Goal: Task Accomplishment & Management: Manage account settings

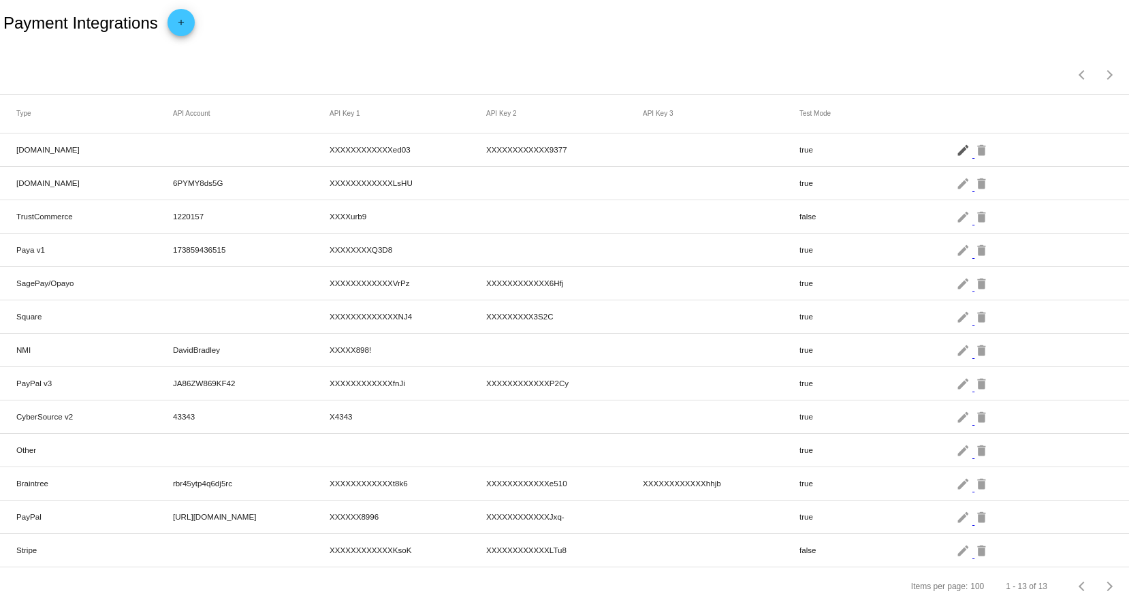
click at [956, 146] on mat-icon "edit" at bounding box center [964, 149] width 16 height 21
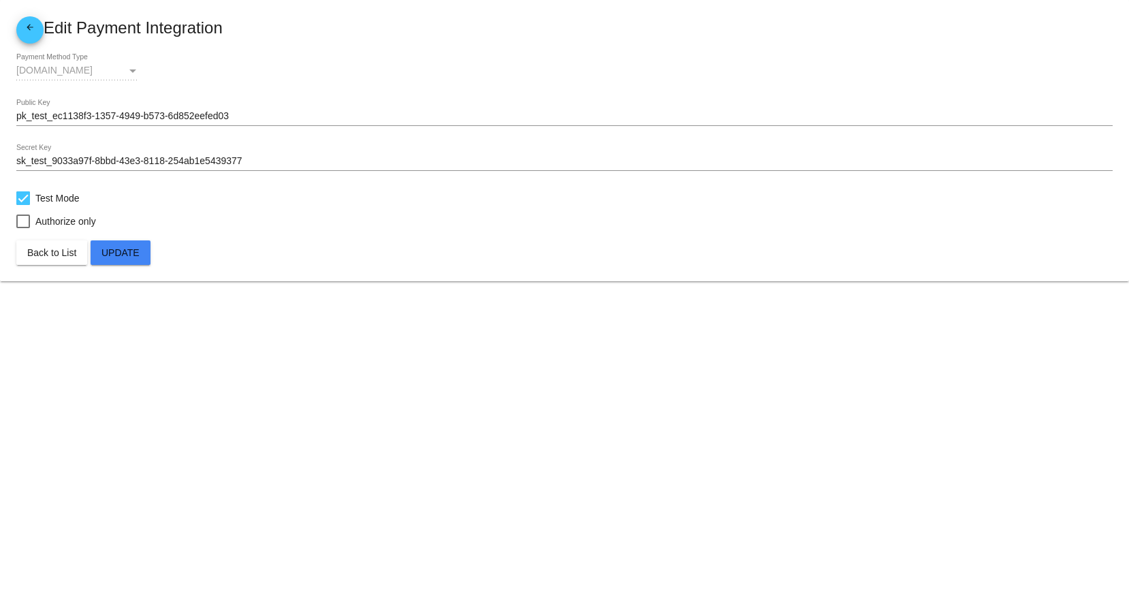
click at [23, 200] on div at bounding box center [23, 198] width 14 height 14
click at [23, 205] on input "Test Mode" at bounding box center [22, 205] width 1 height 1
checkbox input "false"
click at [110, 249] on span "Update" at bounding box center [120, 252] width 38 height 11
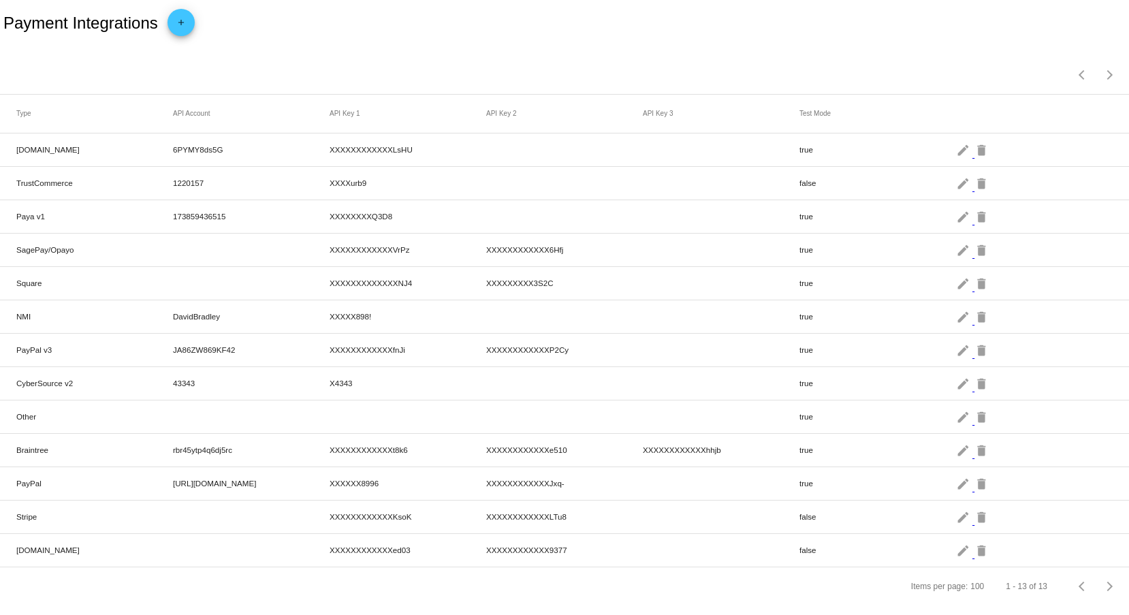
scroll to position [7, 0]
click at [956, 153] on mat-icon "edit" at bounding box center [964, 149] width 16 height 21
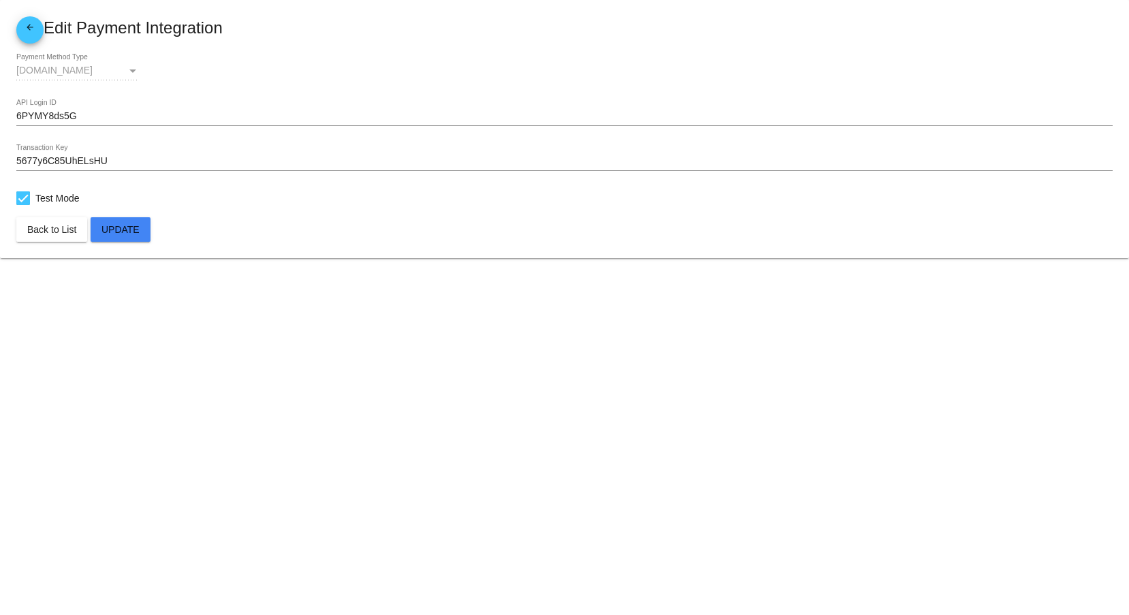
click at [19, 191] on div at bounding box center [23, 198] width 14 height 14
click at [22, 205] on input "Test Mode" at bounding box center [22, 205] width 1 height 1
checkbox input "false"
drag, startPoint x: 147, startPoint y: 221, endPoint x: 138, endPoint y: 231, distance: 14.0
click at [138, 231] on button "Update" at bounding box center [121, 229] width 60 height 25
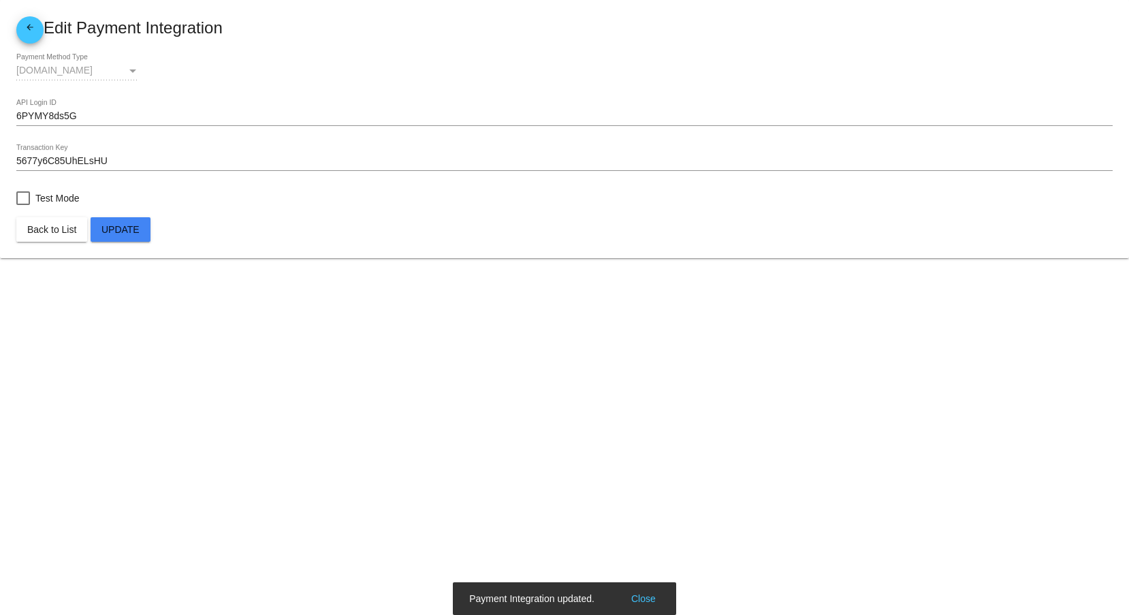
click at [32, 28] on mat-icon "arrow_back" at bounding box center [30, 30] width 16 height 16
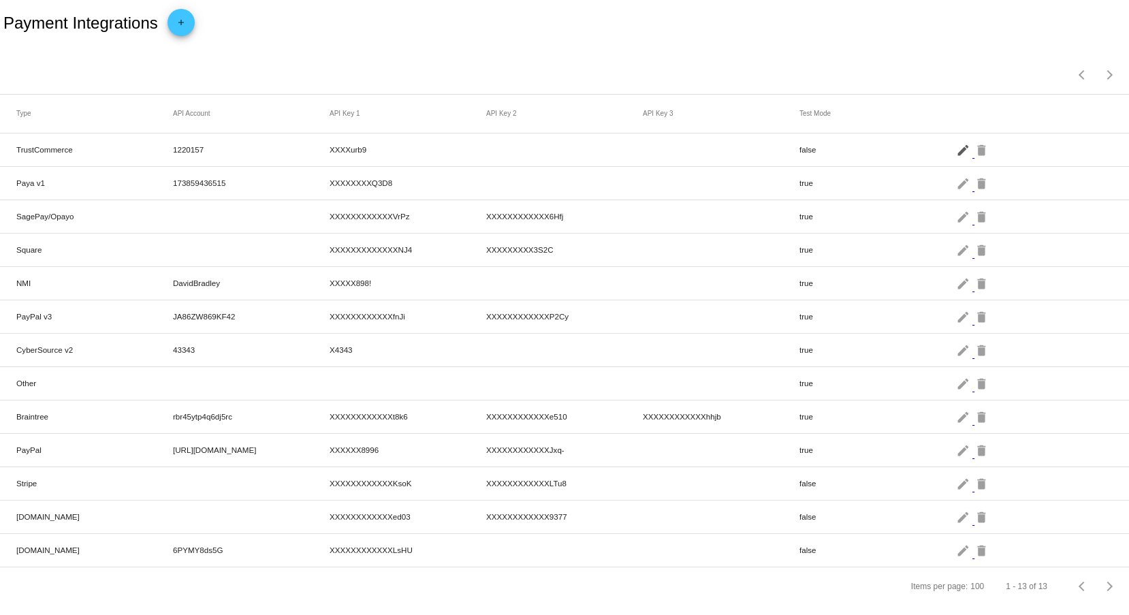
click at [956, 153] on mat-icon "edit" at bounding box center [964, 149] width 16 height 21
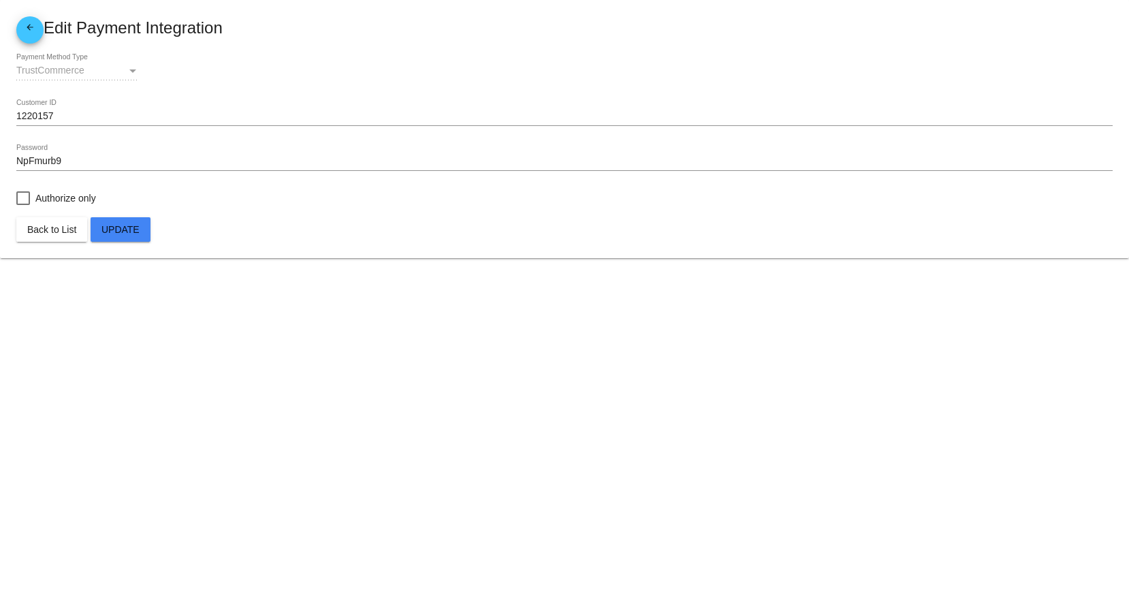
click at [30, 29] on mat-icon "arrow_back" at bounding box center [30, 30] width 16 height 16
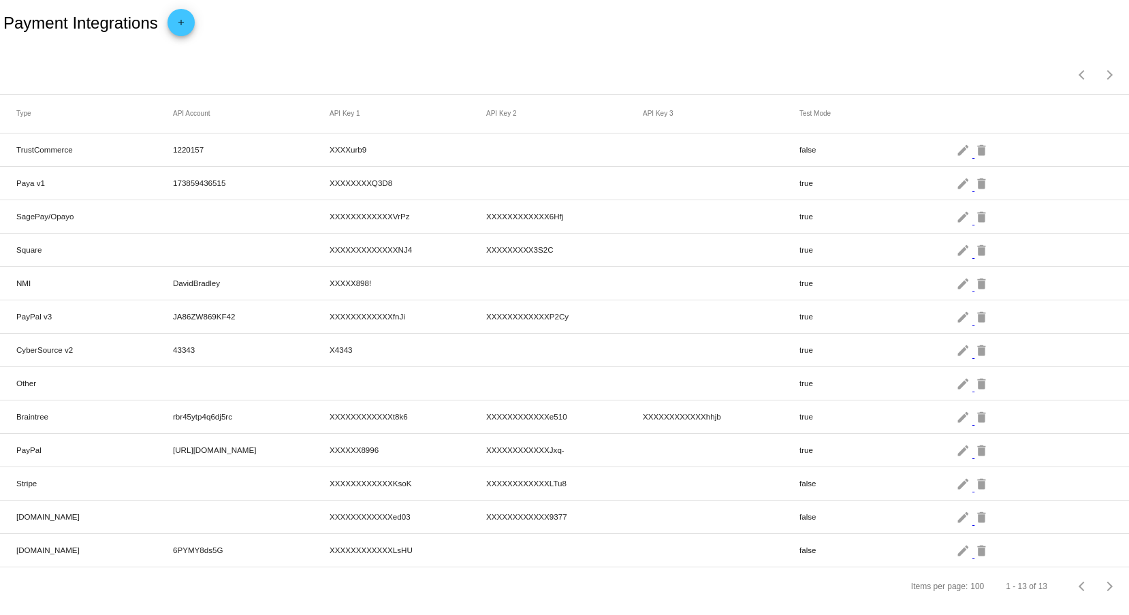
scroll to position [7, 0]
click at [956, 546] on mat-icon "edit" at bounding box center [964, 550] width 16 height 21
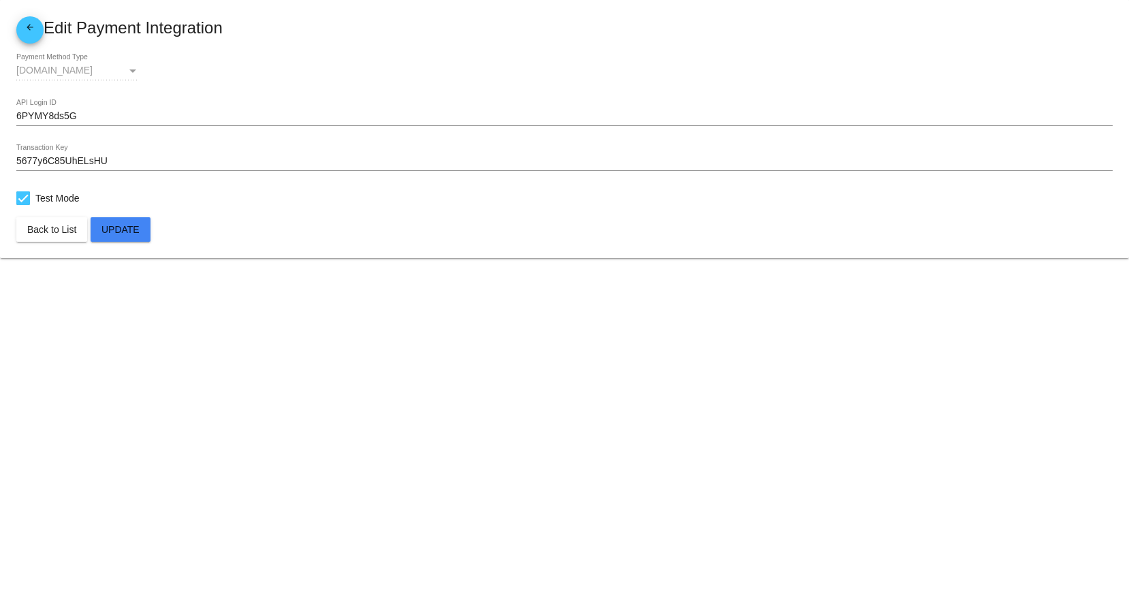
click at [22, 191] on div at bounding box center [23, 198] width 14 height 14
click at [22, 205] on input "Test Mode" at bounding box center [22, 205] width 1 height 1
checkbox input "false"
click at [133, 230] on span "Update" at bounding box center [120, 229] width 38 height 11
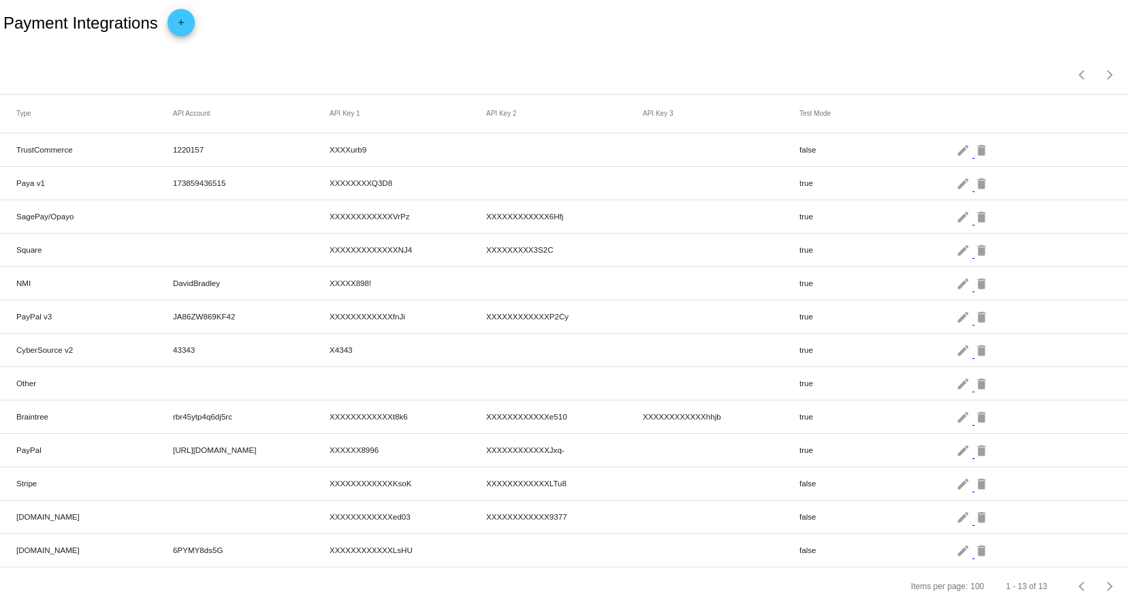
scroll to position [7, 0]
drag, startPoint x: 731, startPoint y: 516, endPoint x: 704, endPoint y: 516, distance: 27.2
click at [704, 516] on mat-row "[DOMAIN_NAME] XXXXXXXXXXXXed03 XXXXXXXXXXXX9377 false edit delete" at bounding box center [564, 517] width 1129 height 33
drag, startPoint x: 819, startPoint y: 590, endPoint x: 725, endPoint y: 539, distance: 107.0
click at [725, 539] on app-dashboard-payment-integrations "Payment Integrations add Items per page: 100 1 - 13 of 13 Type API Account API …" at bounding box center [564, 303] width 1129 height 606
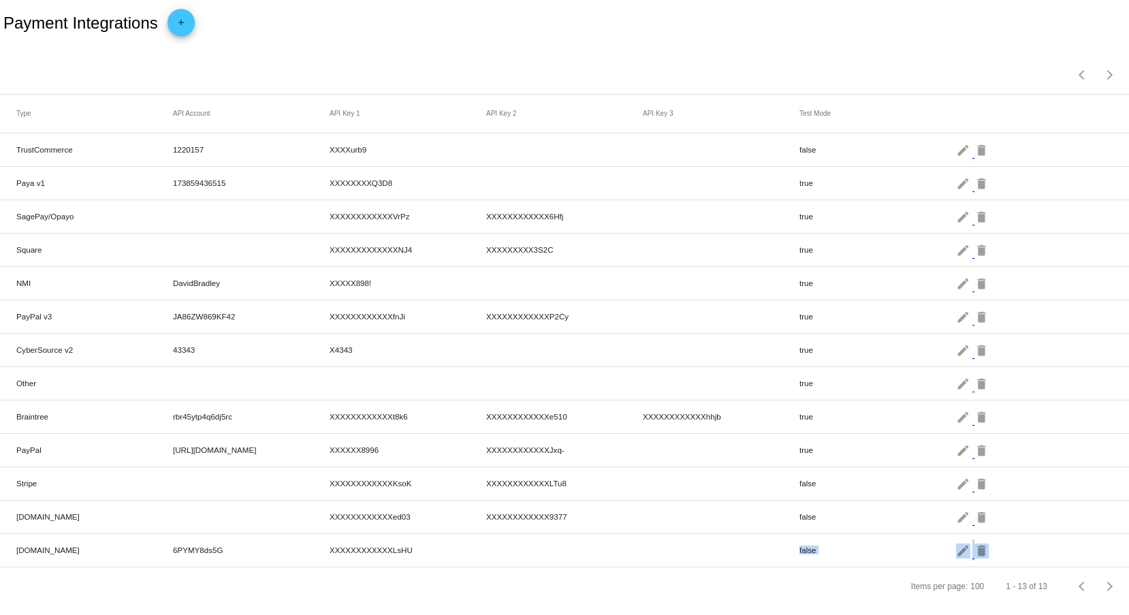
click at [782, 589] on div "Items per page: 100 1 - 13 of 13" at bounding box center [564, 586] width 1129 height 38
drag, startPoint x: 763, startPoint y: 501, endPoint x: 860, endPoint y: 541, distance: 104.5
click at [831, 508] on mat-row "Checkout.com XXXXXXXXXXXXed03 XXXXXXXXXXXX9377 false edit delete" at bounding box center [564, 517] width 1129 height 33
click at [770, 587] on div "Items per page: 100 1 - 13 of 13" at bounding box center [564, 586] width 1129 height 38
drag, startPoint x: 778, startPoint y: 549, endPoint x: 892, endPoint y: 547, distance: 114.5
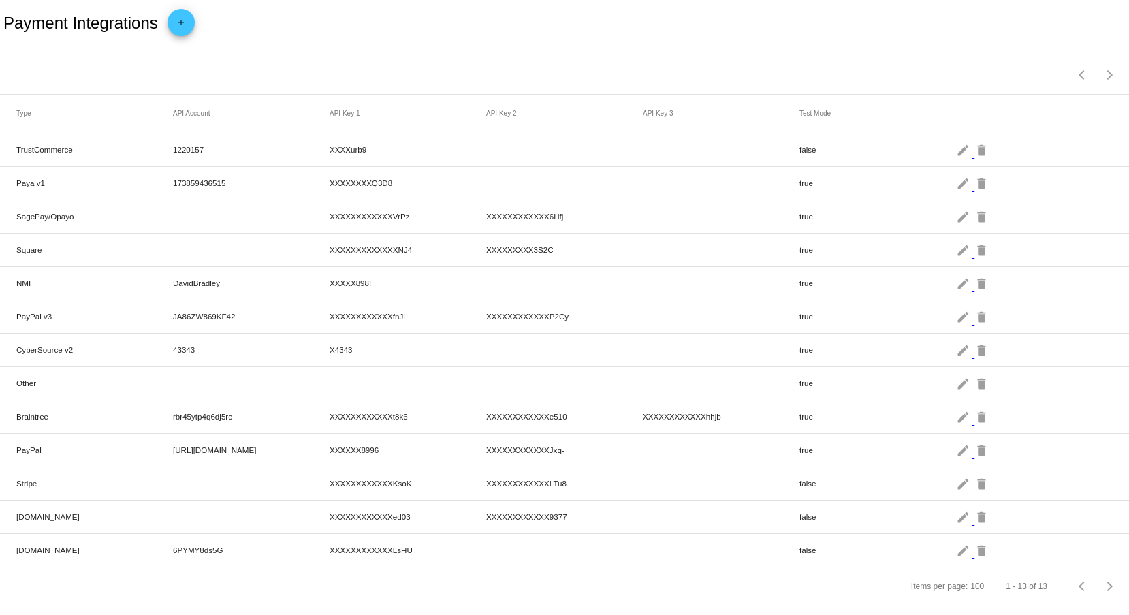
click at [892, 547] on mat-row "Authorize.Net 6PYMY8ds5G XXXXXXXXXXXXLsHU false edit delete" at bounding box center [564, 550] width 1129 height 33
drag, startPoint x: 353, startPoint y: 495, endPoint x: 685, endPoint y: 502, distance: 331.8
click at [619, 503] on mat-table "Type API Account API Key 1 API Key 2 API Key 3 Test Mode TrustCommerce 1220157 …" at bounding box center [564, 331] width 1129 height 473
click at [717, 505] on mat-row "Checkout.com XXXXXXXXXXXXed03 XXXXXXXXXXXX9377 false edit delete" at bounding box center [564, 517] width 1129 height 33
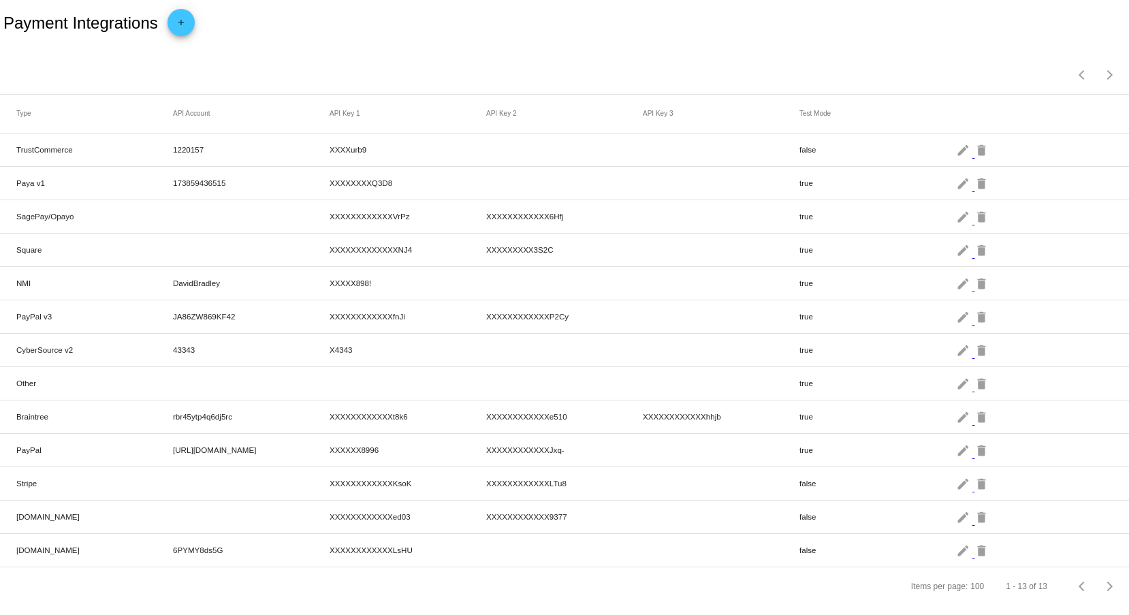
drag, startPoint x: 183, startPoint y: 255, endPoint x: 198, endPoint y: 268, distance: 19.8
click at [182, 256] on mat-row "Square XXXXXXXXXXXXXNJ4 XXXXXXXXX3S2C true edit delete" at bounding box center [564, 250] width 1129 height 33
click at [341, 294] on mat-row "NMI DavidBradley XXXXX898! true edit delete" at bounding box center [564, 283] width 1129 height 33
drag, startPoint x: 201, startPoint y: 231, endPoint x: 404, endPoint y: 247, distance: 203.7
click at [400, 247] on mat-table "Type API Account API Key 1 API Key 2 API Key 3 Test Mode TrustCommerce 1220157 …" at bounding box center [564, 331] width 1129 height 473
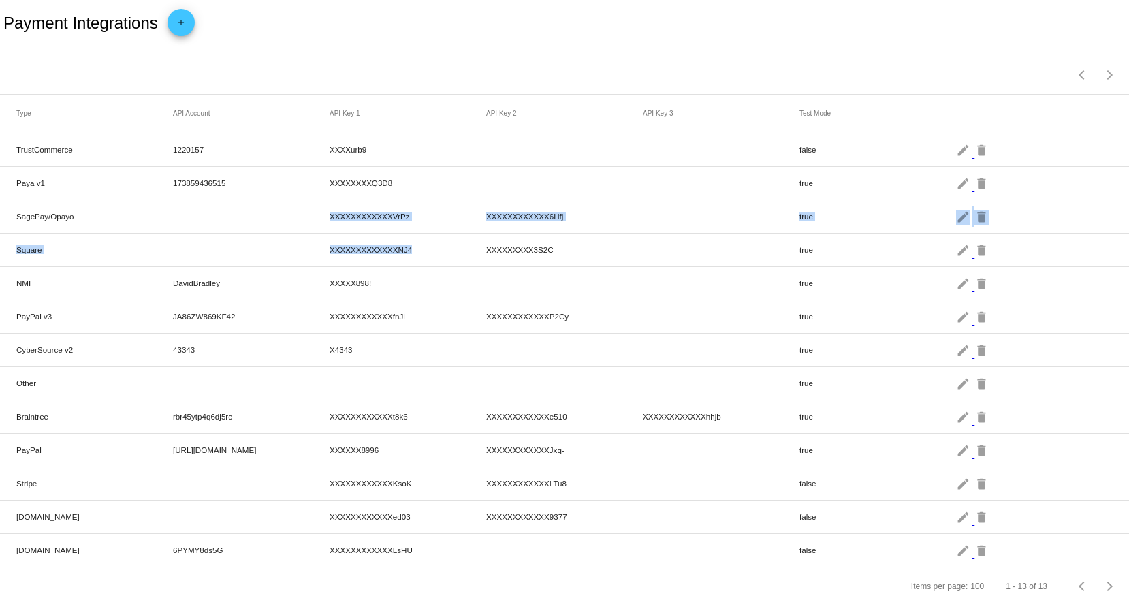
drag, startPoint x: 225, startPoint y: 125, endPoint x: 555, endPoint y: 130, distance: 329.7
click at [501, 125] on mat-header-row "Type API Account API Key 1 API Key 2 API Key 3 Test Mode" at bounding box center [564, 114] width 1129 height 39
drag, startPoint x: 349, startPoint y: 130, endPoint x: 343, endPoint y: 146, distance: 17.5
click at [347, 134] on mat-row "TrustCommerce 1220157 XXXXurb9 false edit delete" at bounding box center [564, 150] width 1129 height 33
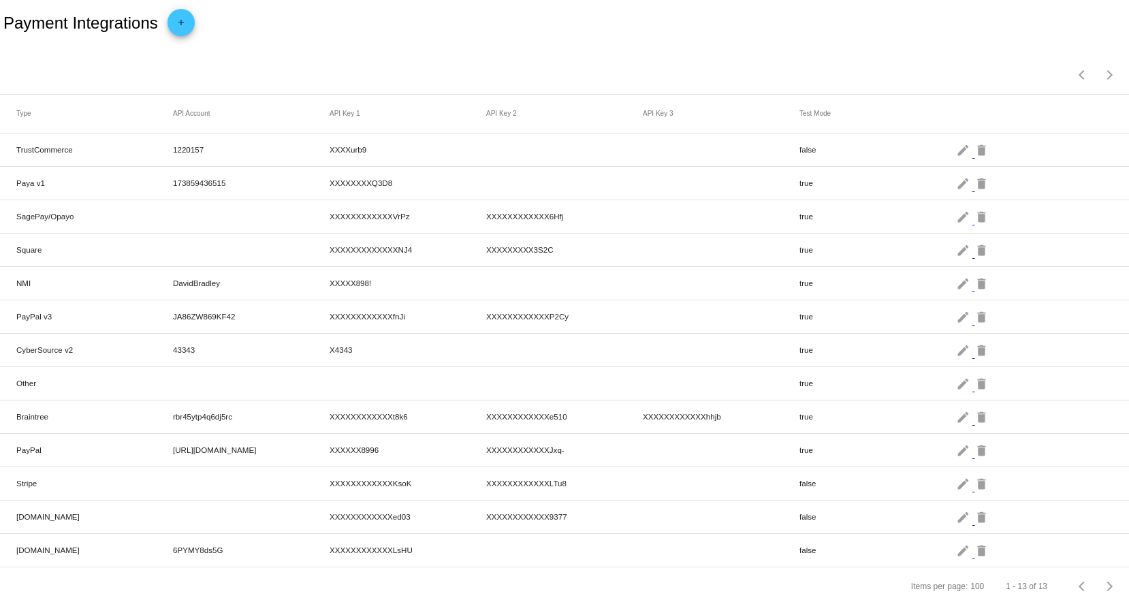
drag, startPoint x: 168, startPoint y: 473, endPoint x: 520, endPoint y: 475, distance: 352.2
click at [481, 473] on mat-row "Stripe XXXXXXXXXXXXKsoK XXXXXXXXXXXXLTu8 false edit delete" at bounding box center [564, 483] width 1129 height 33
click at [596, 501] on mat-row "Checkout.com XXXXXXXXXXXXed03 XXXXXXXXXXXX9377 false edit delete" at bounding box center [564, 517] width 1129 height 33
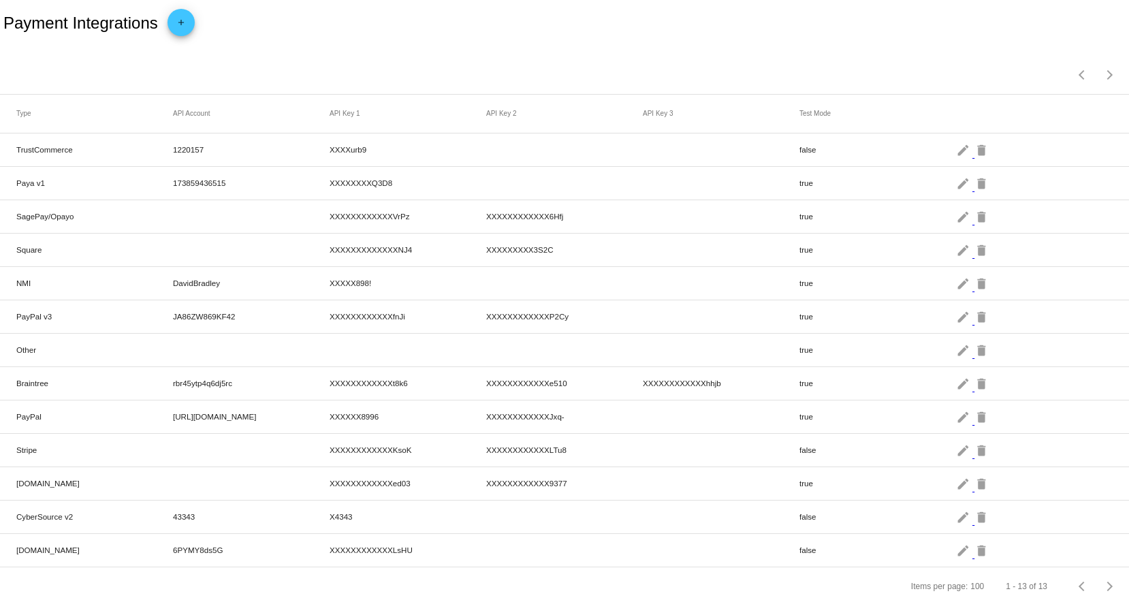
click at [270, 155] on mat-row "TrustCommerce 1220157 XXXXurb9 false edit delete" at bounding box center [564, 150] width 1129 height 33
click at [956, 156] on mat-icon "edit" at bounding box center [964, 149] width 16 height 21
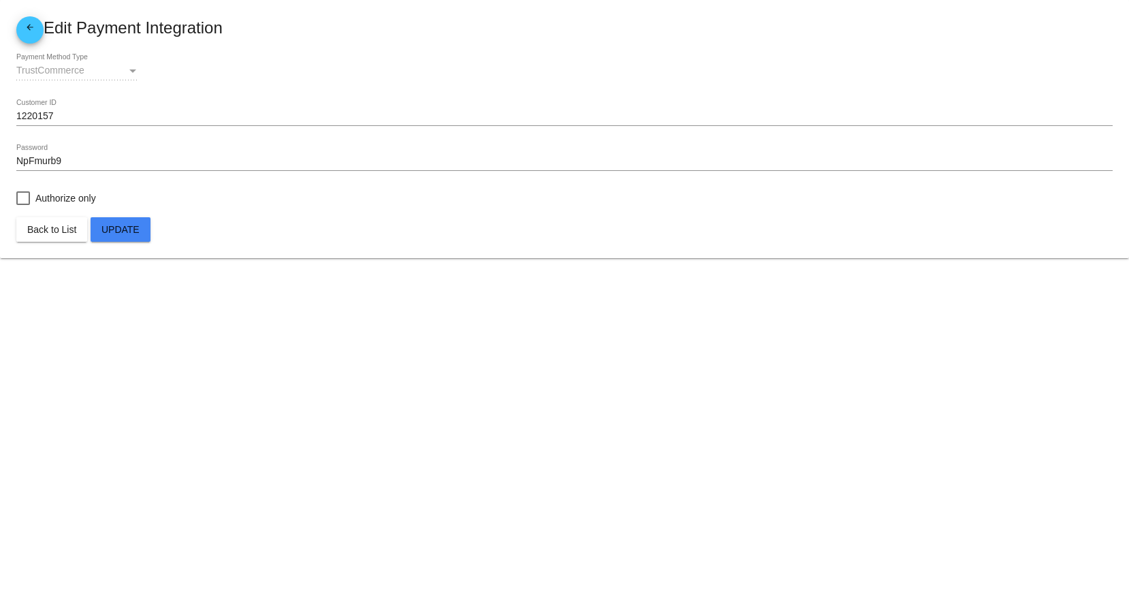
click at [68, 201] on span "Authorize only" at bounding box center [65, 198] width 61 height 16
click at [23, 205] on input "Authorize only" at bounding box center [22, 205] width 1 height 1
checkbox input "true"
click at [131, 231] on span "Update" at bounding box center [120, 229] width 38 height 11
click at [29, 22] on mat-icon "arrow_back" at bounding box center [30, 30] width 16 height 16
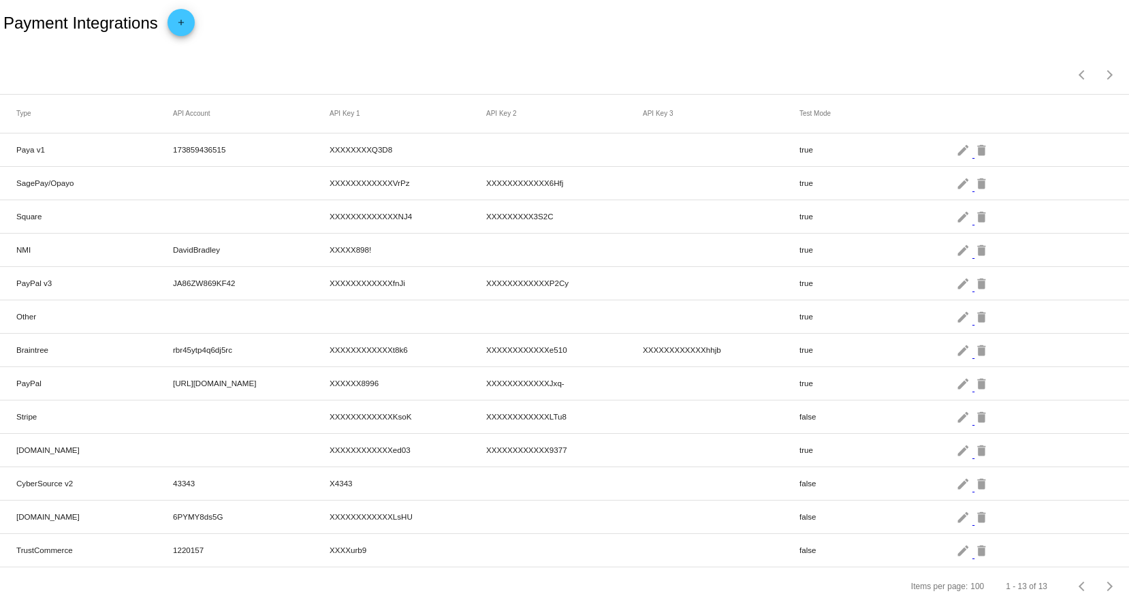
scroll to position [7, 0]
click at [220, 507] on mat-row "[DOMAIN_NAME] 6PYMY8ds5G XXXXXXXXXXXXLsHU false edit delete" at bounding box center [564, 517] width 1129 height 33
click at [956, 516] on mat-icon "edit" at bounding box center [964, 516] width 16 height 21
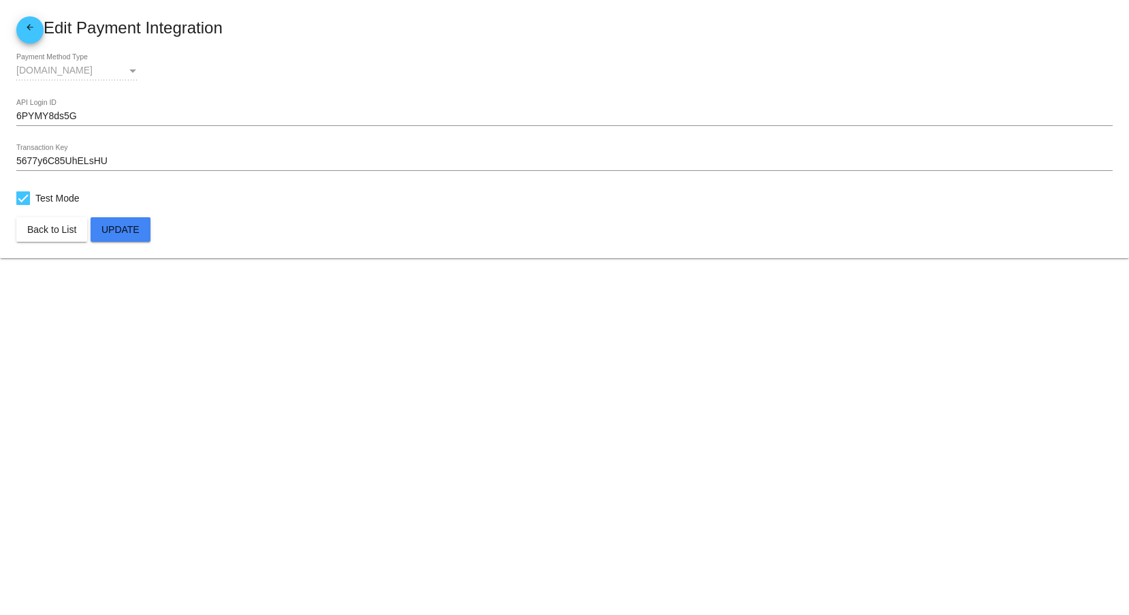
click at [33, 29] on mat-icon "arrow_back" at bounding box center [30, 30] width 16 height 16
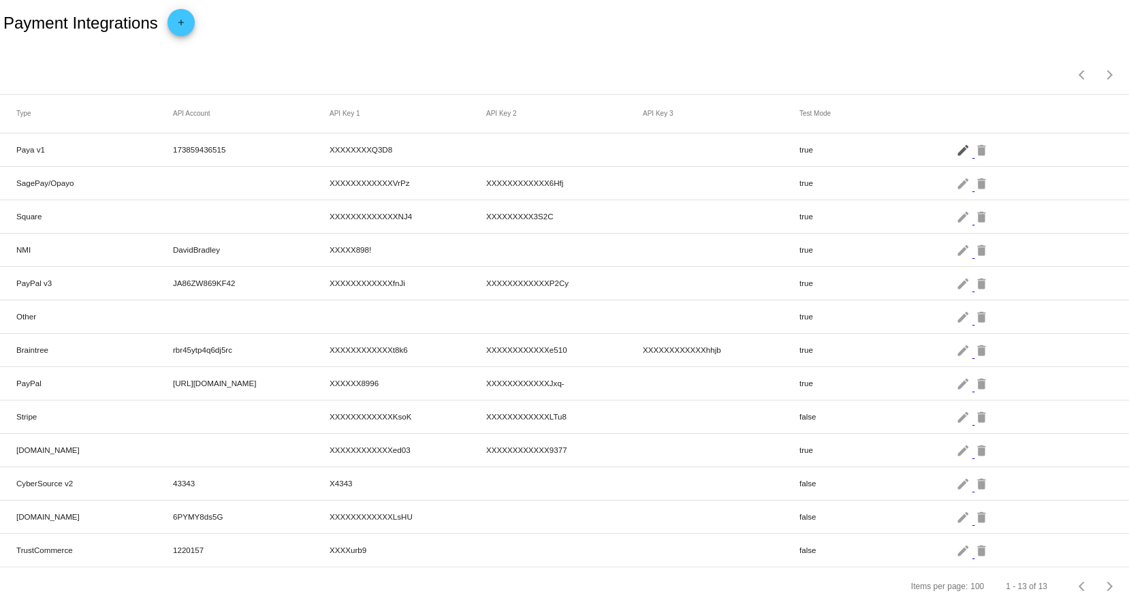
click at [956, 153] on mat-icon "edit" at bounding box center [964, 149] width 16 height 21
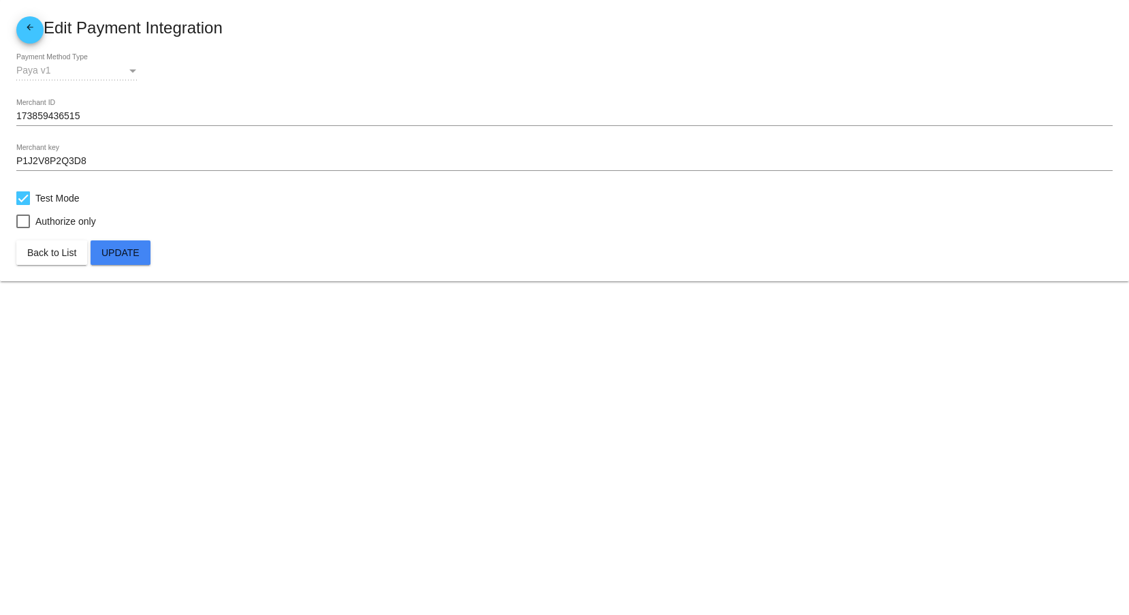
click at [29, 195] on div at bounding box center [23, 198] width 14 height 14
click at [23, 205] on input "Test Mode" at bounding box center [22, 205] width 1 height 1
checkbox input "false"
click at [127, 255] on span "Update" at bounding box center [120, 252] width 38 height 11
click at [22, 21] on span "arrow_back" at bounding box center [30, 30] width 16 height 28
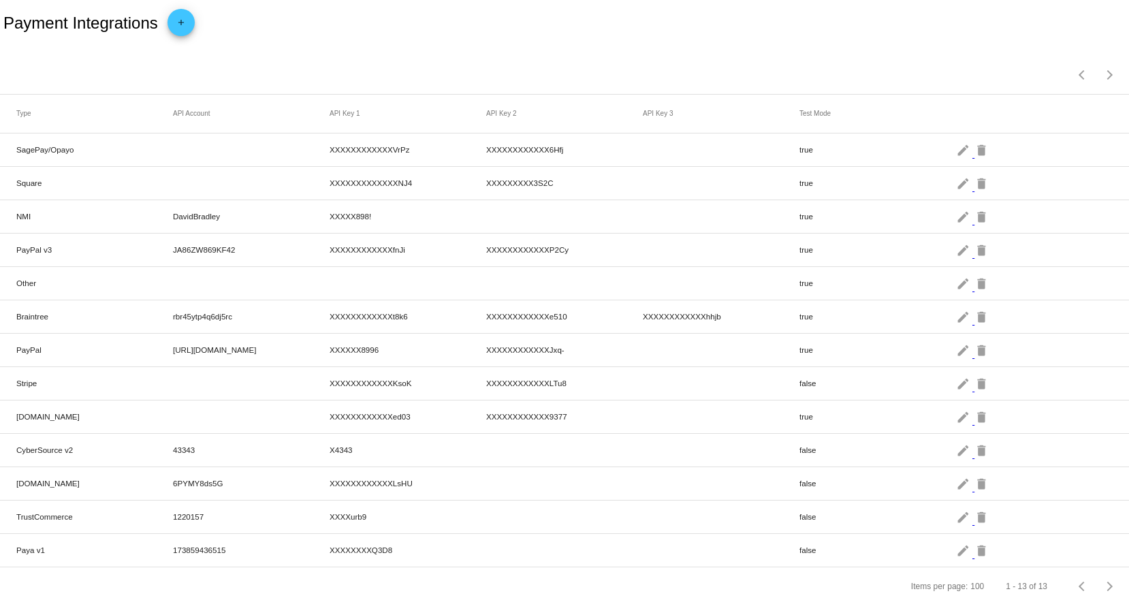
scroll to position [7, 0]
click at [956, 542] on mat-icon "edit" at bounding box center [964, 550] width 16 height 21
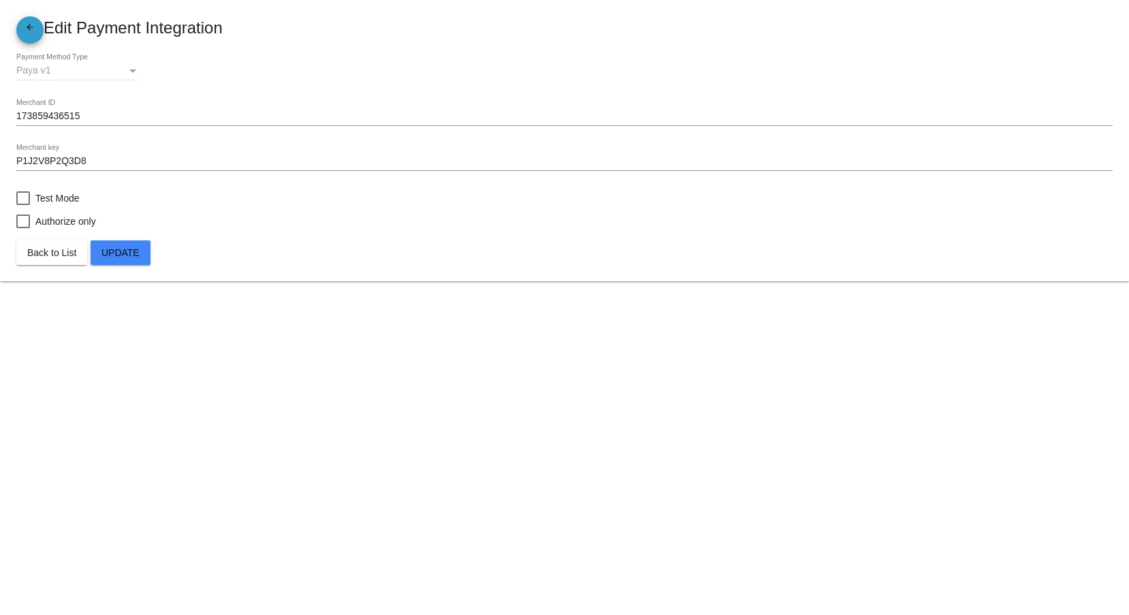
click at [29, 28] on mat-icon "arrow_back" at bounding box center [30, 30] width 16 height 16
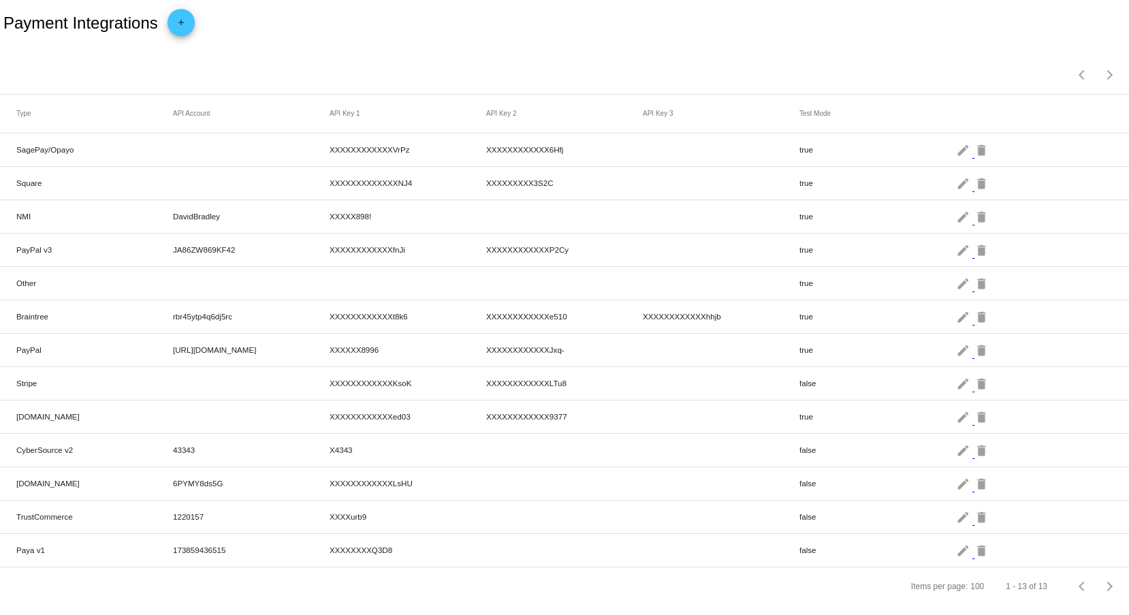
scroll to position [7, 0]
click at [956, 546] on mat-icon "edit" at bounding box center [964, 550] width 16 height 21
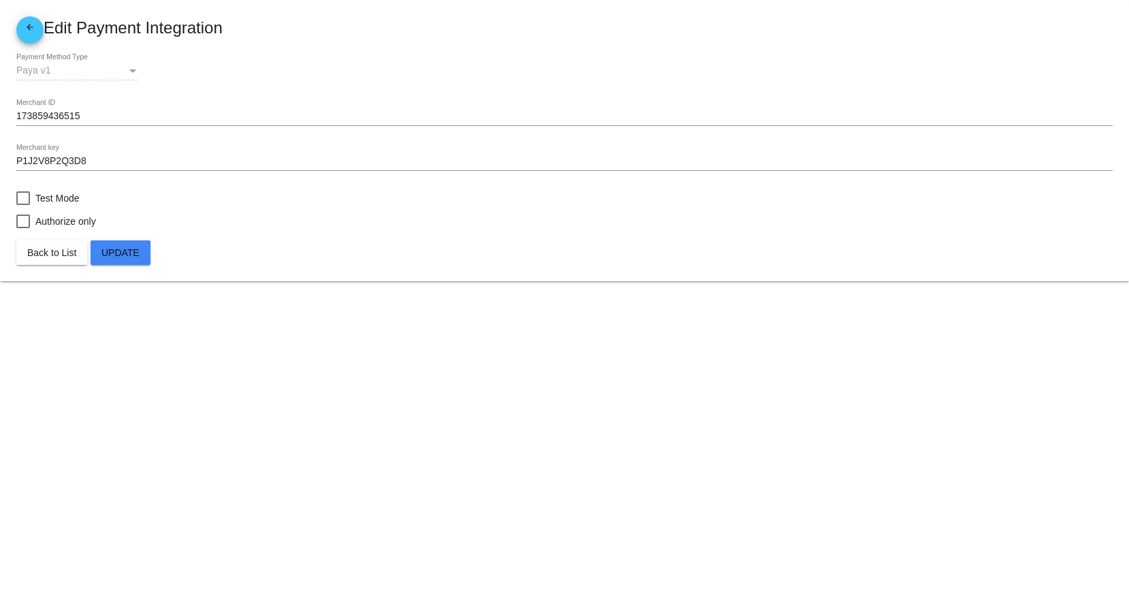
drag, startPoint x: 29, startPoint y: 195, endPoint x: 52, endPoint y: 208, distance: 25.9
click at [27, 193] on div at bounding box center [23, 198] width 14 height 14
click at [23, 205] on input "Test Mode" at bounding box center [22, 205] width 1 height 1
checkbox input "true"
click at [117, 251] on span "Update" at bounding box center [120, 252] width 38 height 11
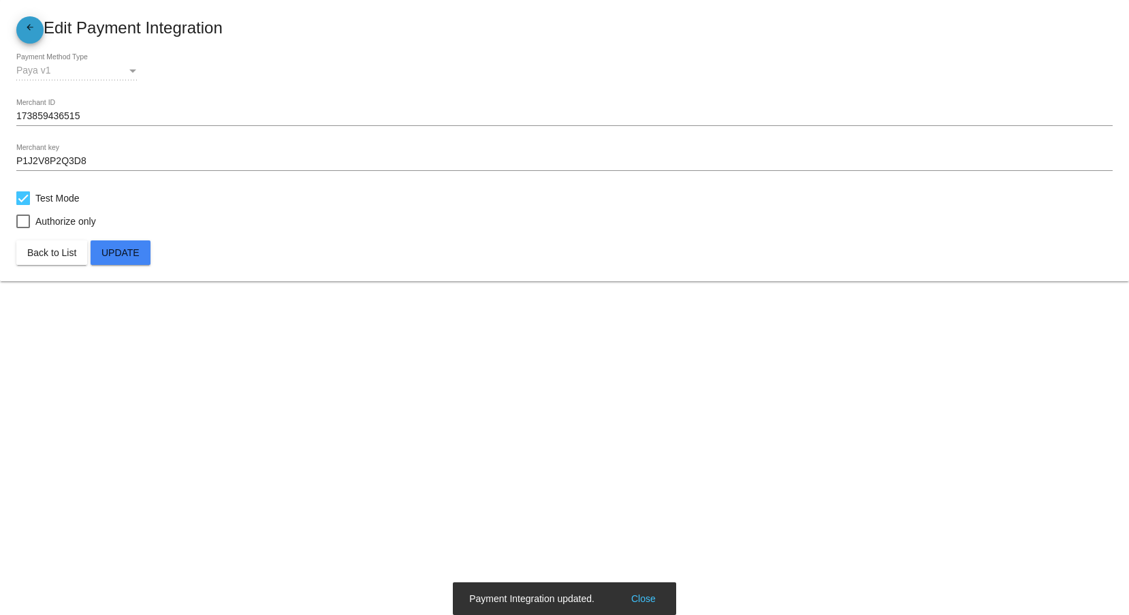
click at [28, 30] on mat-icon "arrow_back" at bounding box center [30, 30] width 16 height 16
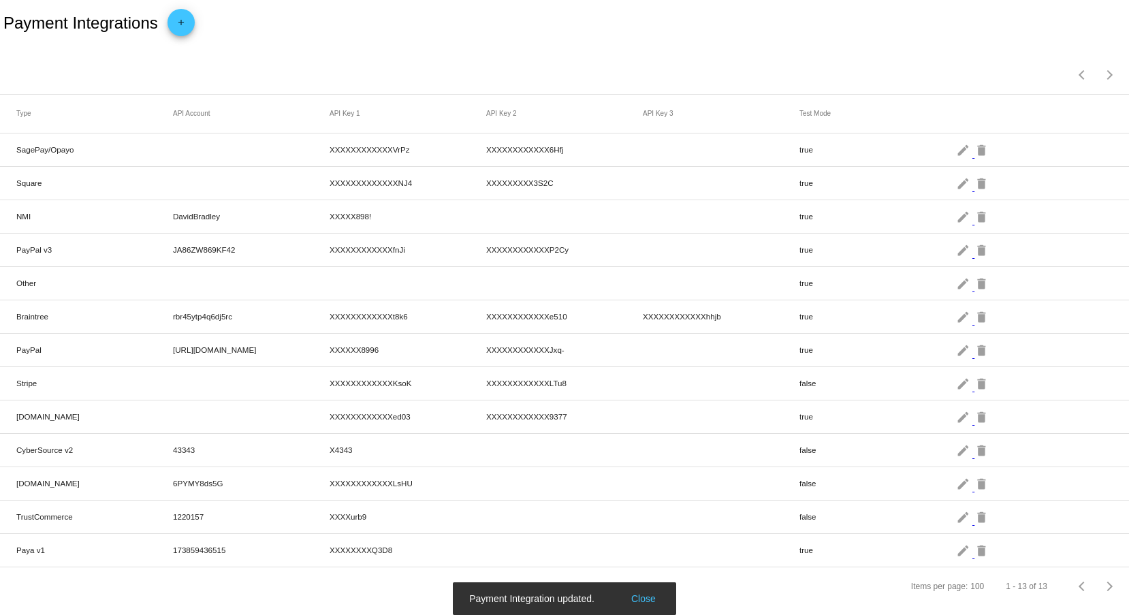
scroll to position [7, 0]
click at [956, 550] on mat-icon "edit" at bounding box center [964, 550] width 16 height 21
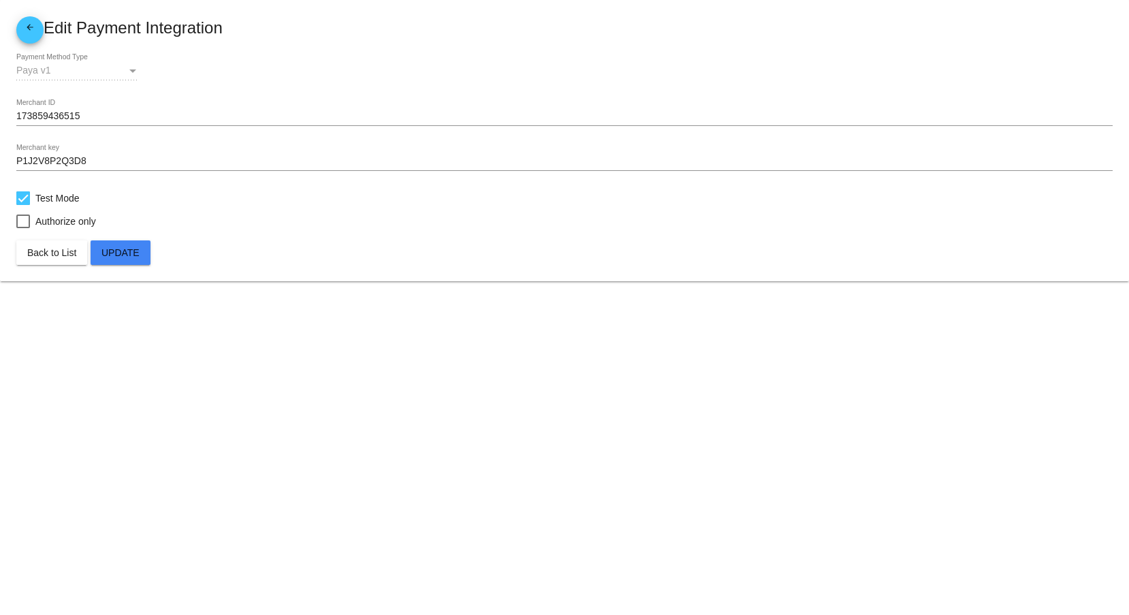
click at [19, 197] on div at bounding box center [23, 198] width 14 height 14
click at [22, 205] on input "Test Mode" at bounding box center [22, 205] width 1 height 1
checkbox input "false"
click at [121, 247] on button "Update" at bounding box center [121, 252] width 60 height 25
click at [31, 29] on mat-icon "arrow_back" at bounding box center [30, 30] width 16 height 16
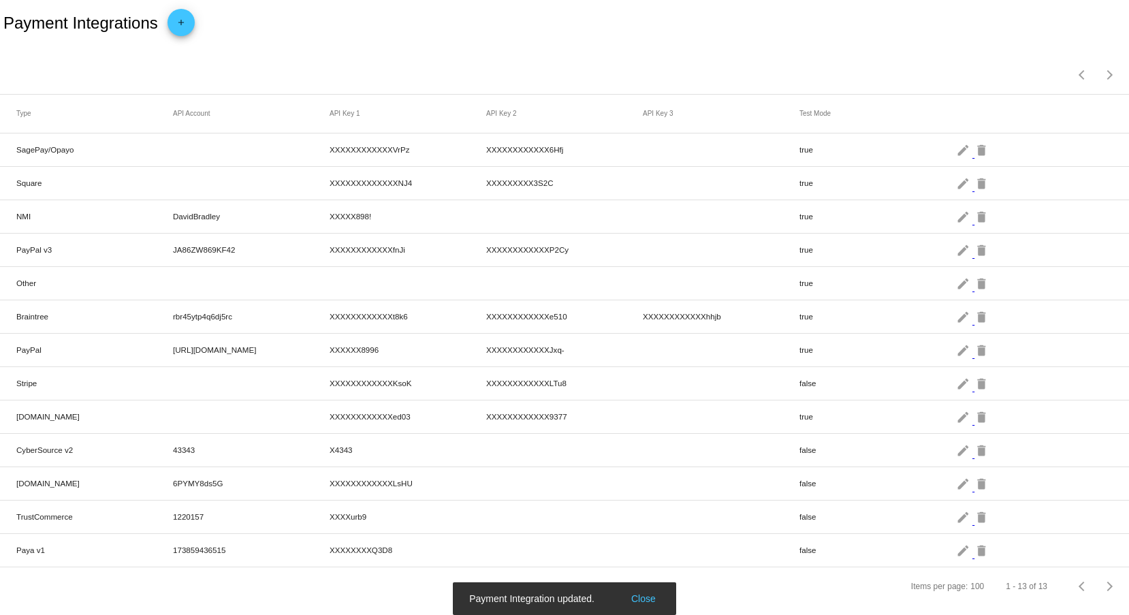
scroll to position [7, 0]
click at [956, 548] on mat-icon "edit" at bounding box center [964, 550] width 16 height 21
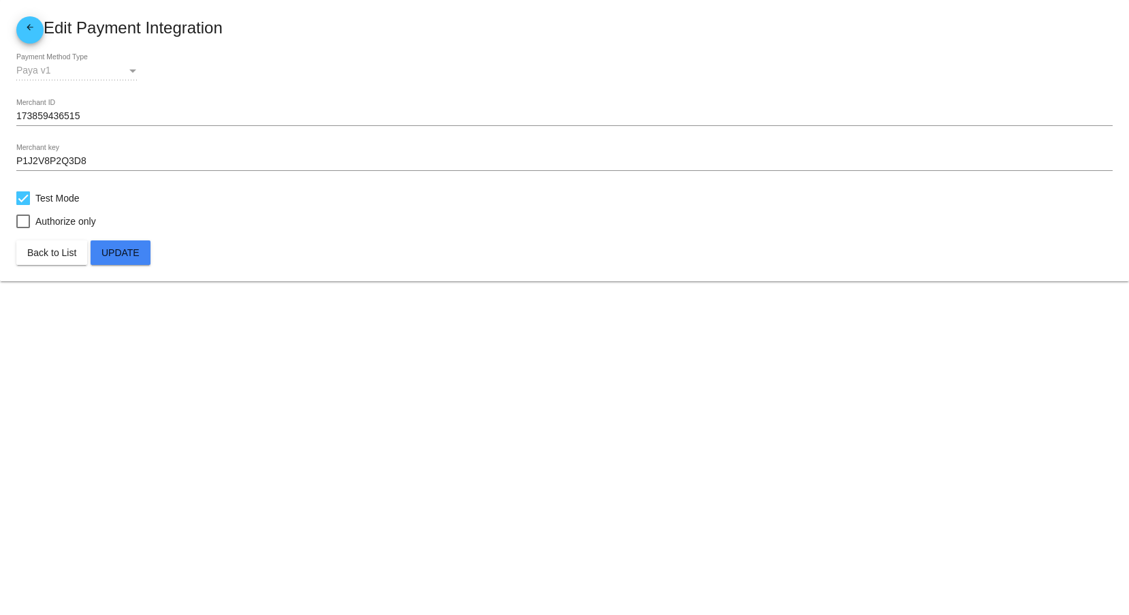
click at [31, 197] on label "Test Mode" at bounding box center [47, 198] width 63 height 16
click at [23, 205] on input "Test Mode" at bounding box center [22, 205] width 1 height 1
click at [72, 195] on span "Test Mode" at bounding box center [57, 198] width 44 height 16
click at [51, 199] on span "Test Mode" at bounding box center [57, 198] width 44 height 16
click at [23, 205] on input "Test Mode" at bounding box center [22, 205] width 1 height 1
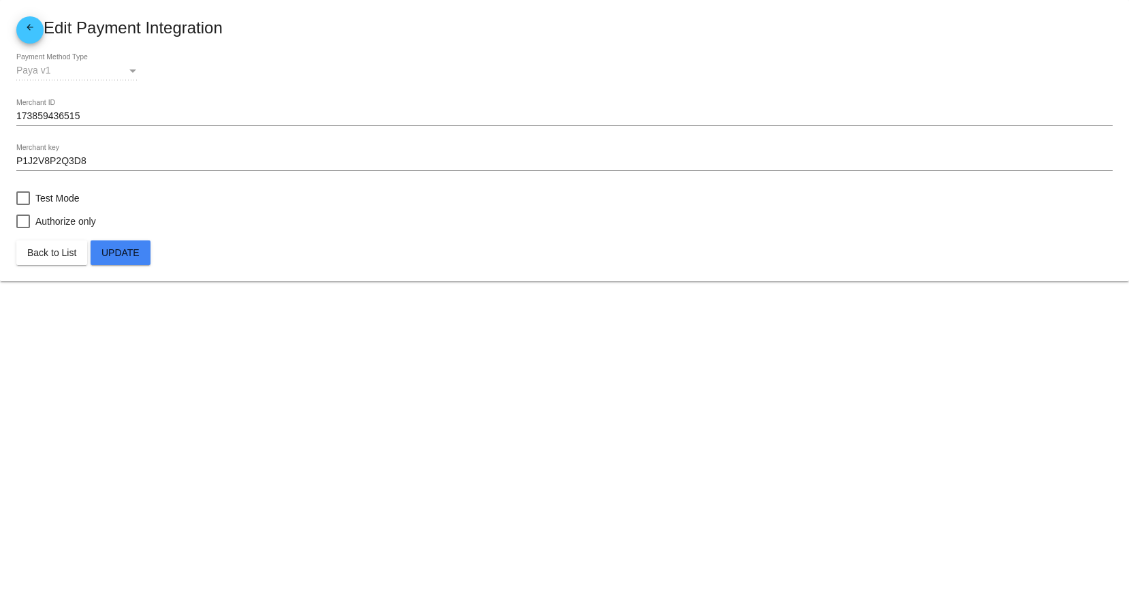
checkbox input "true"
click at [136, 255] on span "Update" at bounding box center [120, 252] width 38 height 11
click at [27, 40] on span "arrow_back" at bounding box center [30, 30] width 16 height 28
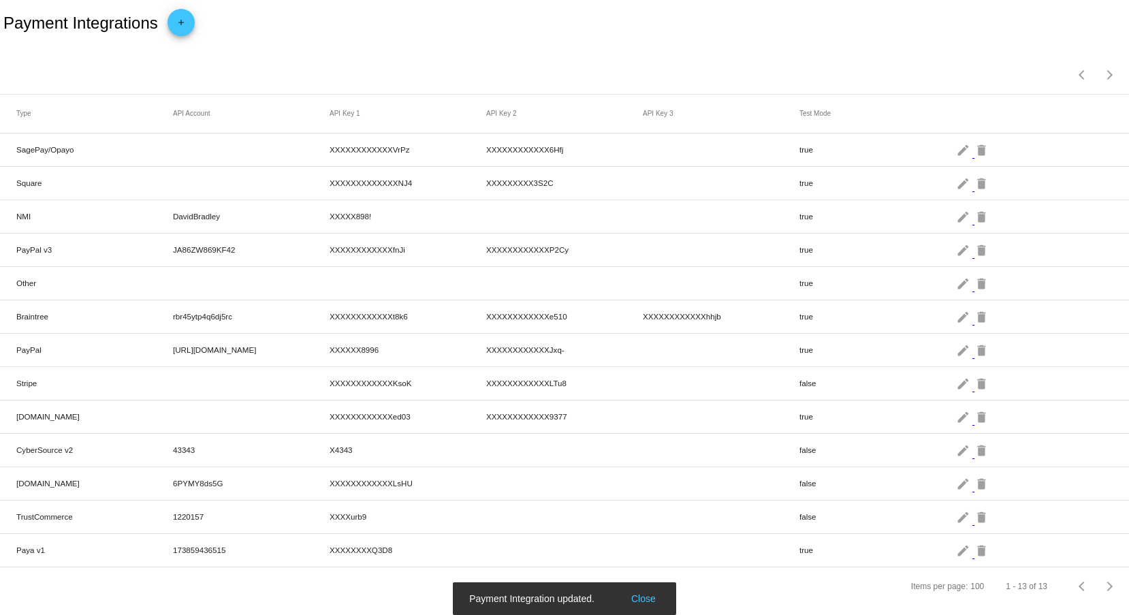
scroll to position [7, 0]
drag, startPoint x: 129, startPoint y: 511, endPoint x: 420, endPoint y: 524, distance: 291.8
click at [291, 513] on mat-row "TrustCommerce 1220157 XXXXurb9 false edit delete" at bounding box center [564, 517] width 1129 height 33
click at [416, 546] on mat-cell "XXXXXXXXQ3D8" at bounding box center [408, 550] width 157 height 16
drag, startPoint x: 378, startPoint y: 508, endPoint x: -41, endPoint y: 498, distance: 419.1
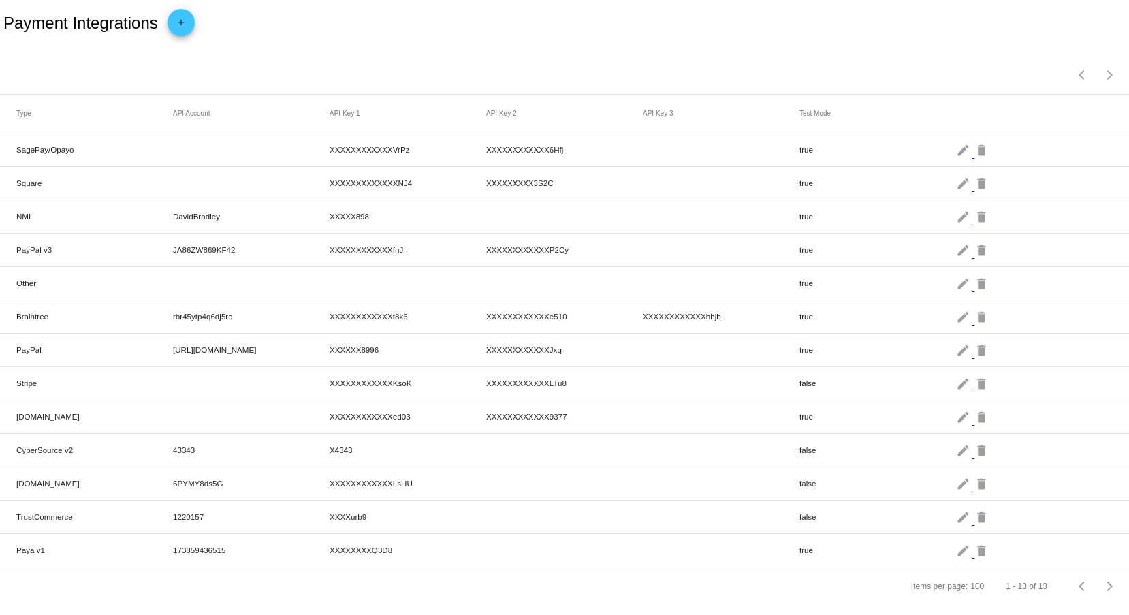
click at [0, 498] on html "Payment Integrations add Items per page: 100 1 - 13 of 13 Type API Account API …" at bounding box center [564, 307] width 1129 height 615
click at [142, 550] on mat-cell "Paya v1" at bounding box center [94, 550] width 157 height 16
drag, startPoint x: 426, startPoint y: 512, endPoint x: 507, endPoint y: 512, distance: 81.7
click at [467, 512] on mat-row "TrustCommerce 1220157 XXXXurb9 false edit delete" at bounding box center [564, 517] width 1129 height 33
drag, startPoint x: 732, startPoint y: 503, endPoint x: 653, endPoint y: 516, distance: 79.4
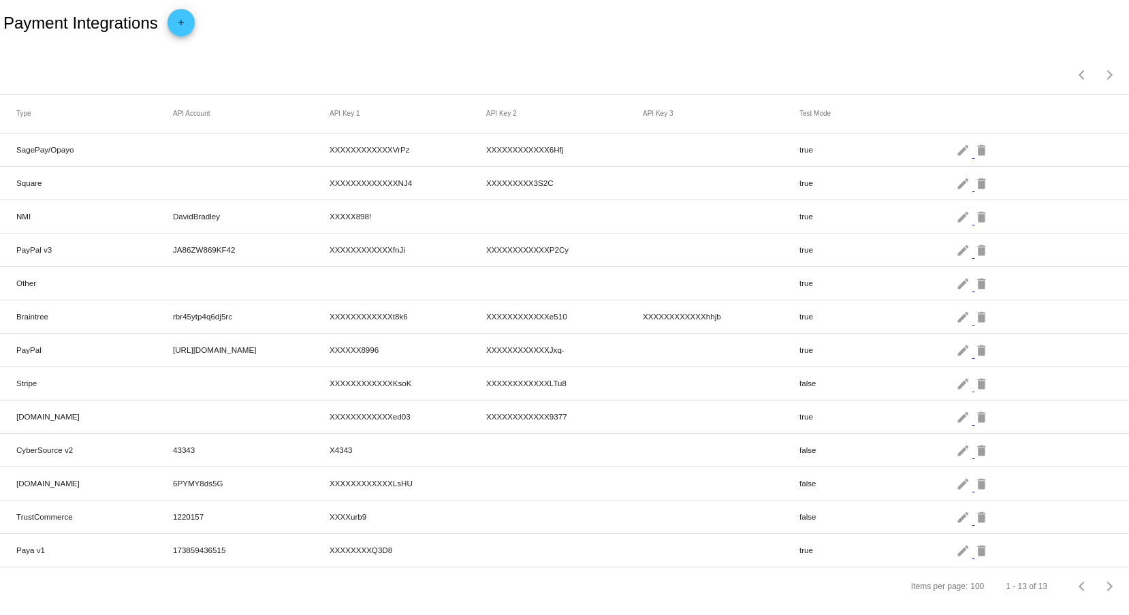
click at [634, 503] on mat-row "TrustCommerce 1220157 XXXXurb9 false edit delete" at bounding box center [564, 517] width 1129 height 33
click at [828, 546] on mat-cell "true" at bounding box center [878, 550] width 157 height 16
drag, startPoint x: 104, startPoint y: 516, endPoint x: 553, endPoint y: 522, distance: 449.6
click at [445, 516] on mat-row "TrustCommerce 1220157 XXXXurb9 false edit delete" at bounding box center [564, 517] width 1129 height 33
click at [586, 526] on mat-row "TrustCommerce 1220157 XXXXurb9 false edit delete" at bounding box center [564, 517] width 1129 height 33
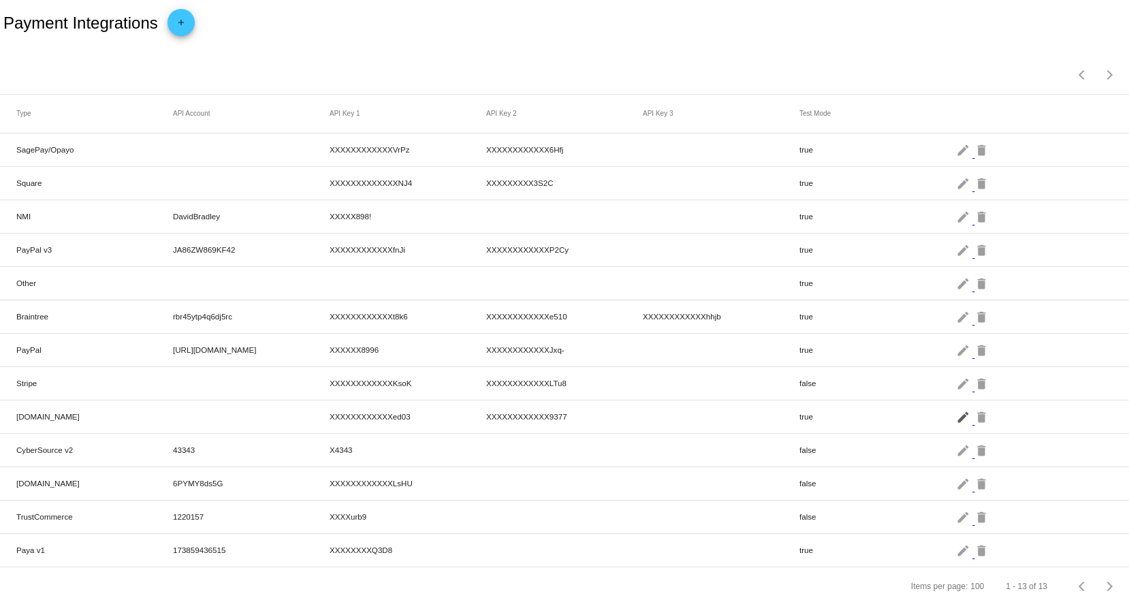
click at [956, 415] on mat-icon "edit" at bounding box center [964, 416] width 16 height 21
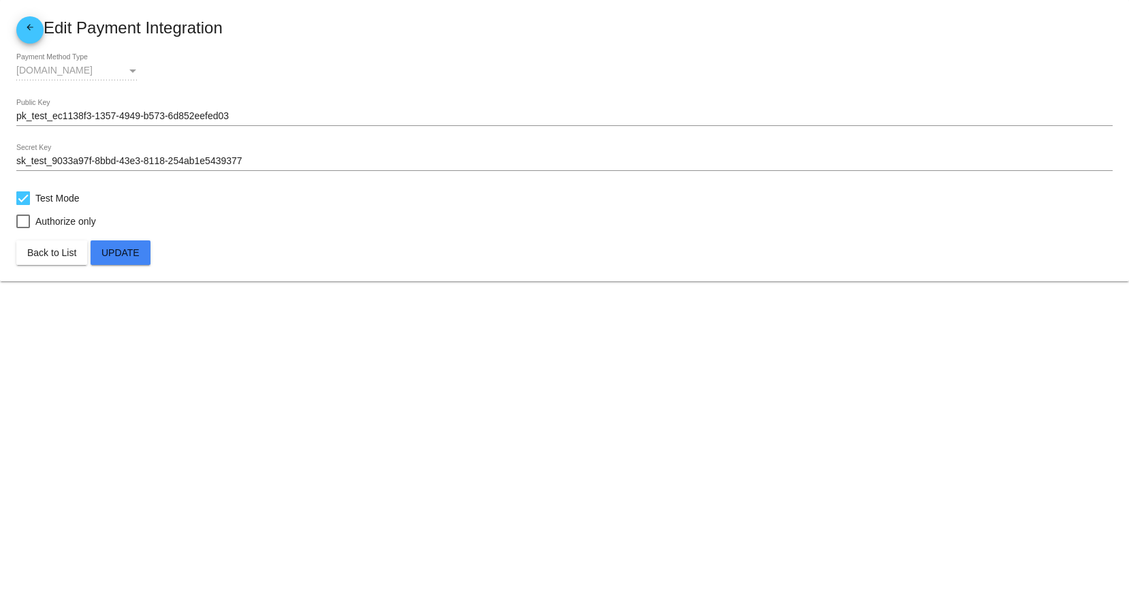
click at [36, 35] on mat-icon "arrow_back" at bounding box center [30, 30] width 16 height 16
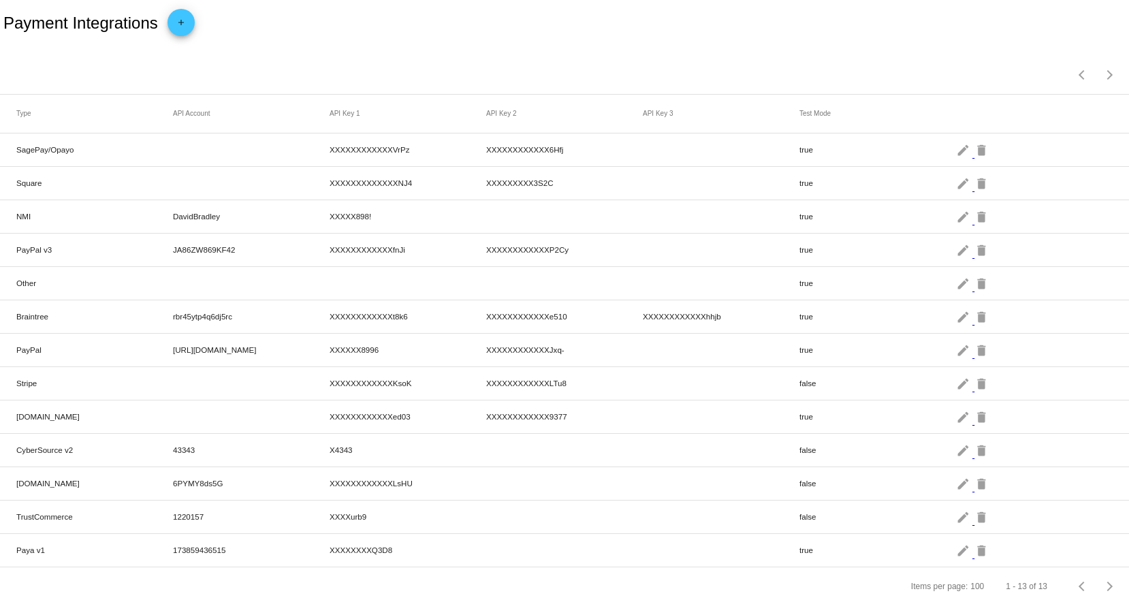
click at [868, 75] on div "Items per page: 100 1 - 13 of 13" at bounding box center [564, 70] width 1129 height 48
click at [956, 153] on mat-icon "edit" at bounding box center [964, 149] width 16 height 21
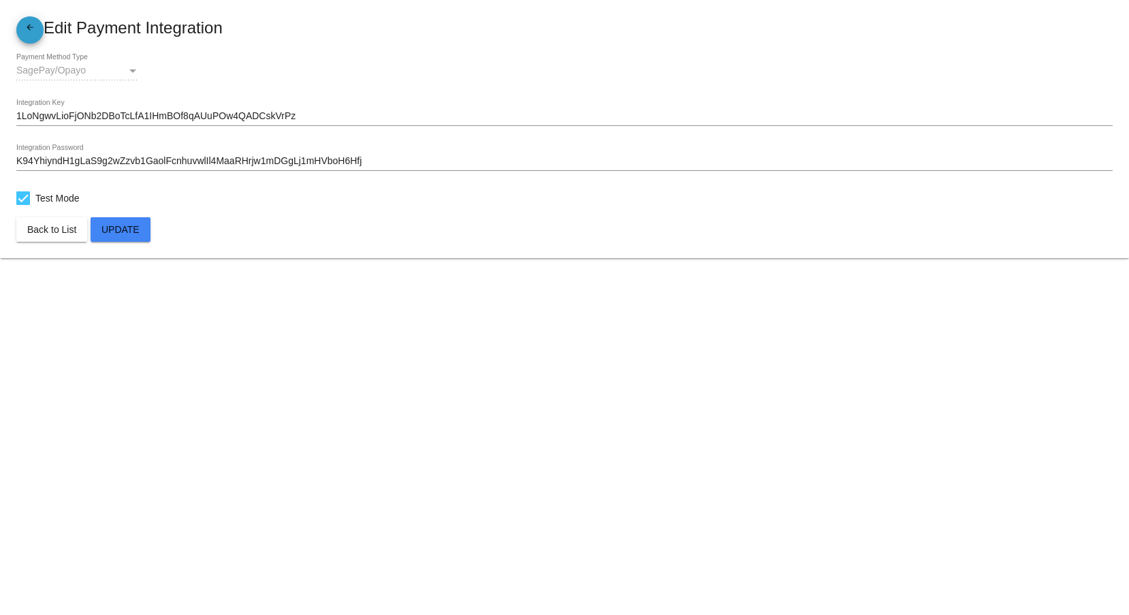
click at [33, 27] on mat-icon "arrow_back" at bounding box center [30, 30] width 16 height 16
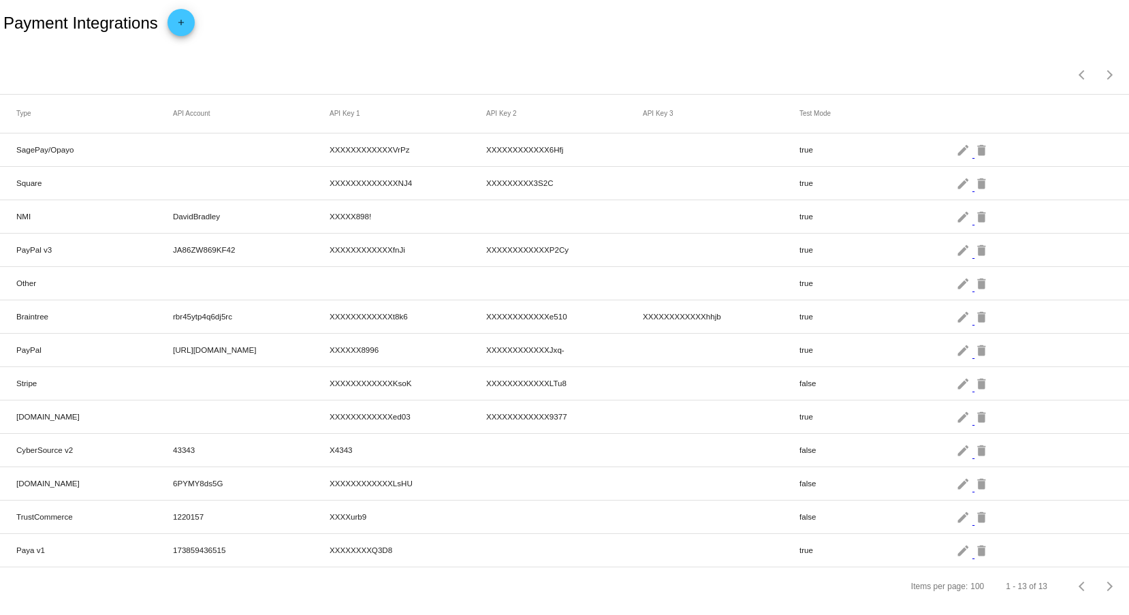
scroll to position [7, 0]
click at [629, 547] on mat-cell at bounding box center [564, 550] width 157 height 7
click at [956, 155] on mat-icon "edit" at bounding box center [964, 149] width 16 height 21
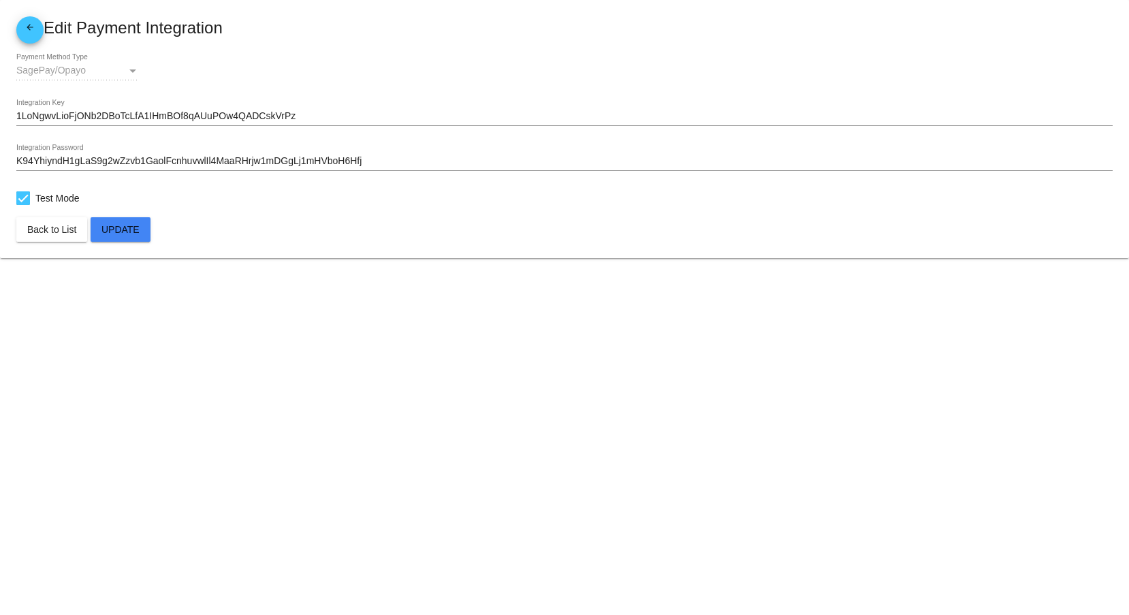
click at [42, 41] on mat-card-title "arrow_back Edit Payment Integration" at bounding box center [564, 29] width 1097 height 27
click at [29, 29] on mat-icon "arrow_back" at bounding box center [30, 30] width 16 height 16
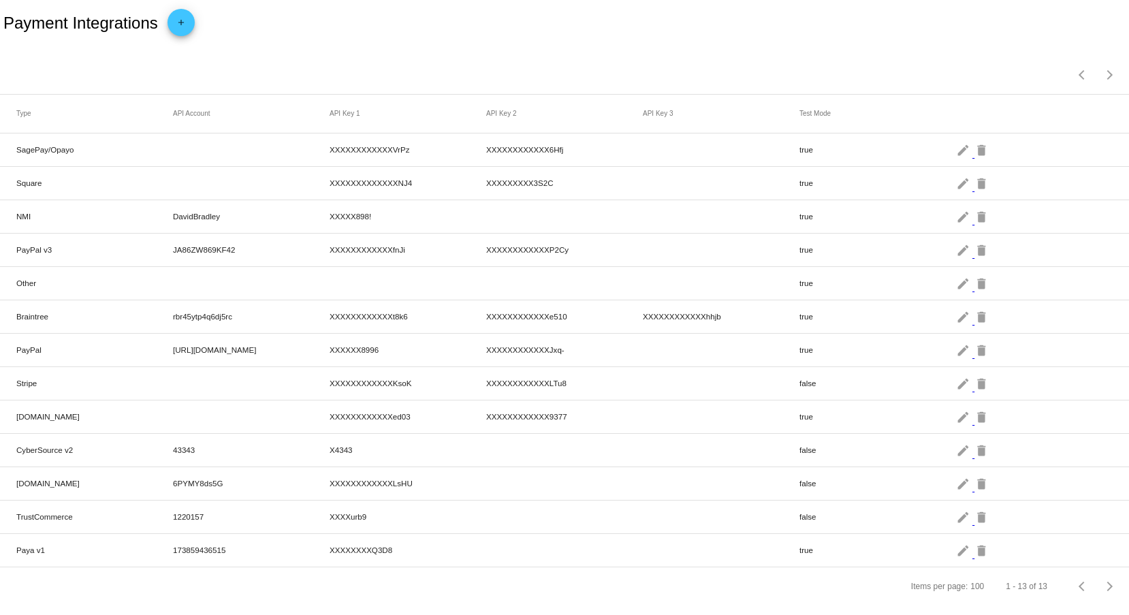
scroll to position [7, 0]
click at [956, 446] on mat-icon "edit" at bounding box center [964, 449] width 16 height 21
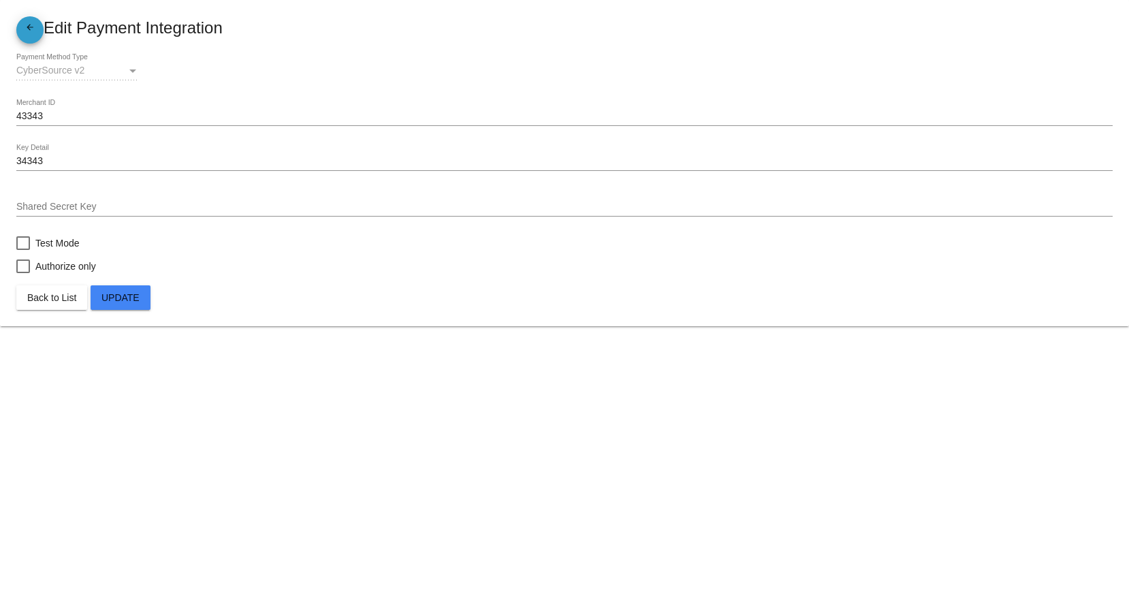
click at [30, 40] on span "arrow_back" at bounding box center [30, 30] width 16 height 28
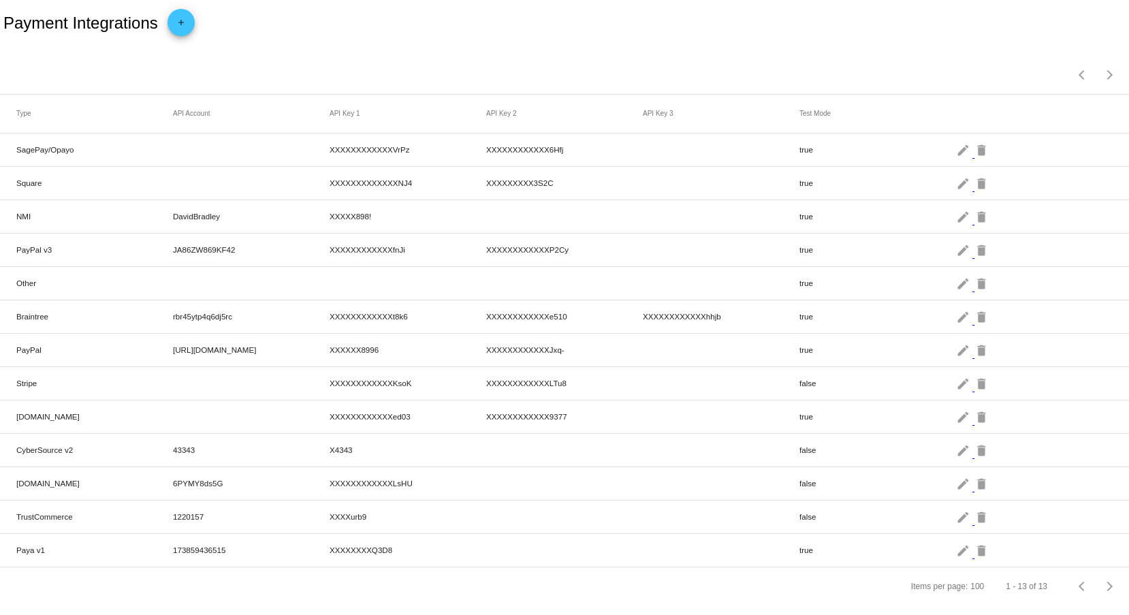
scroll to position [7, 0]
click at [956, 448] on mat-icon "edit" at bounding box center [964, 449] width 16 height 21
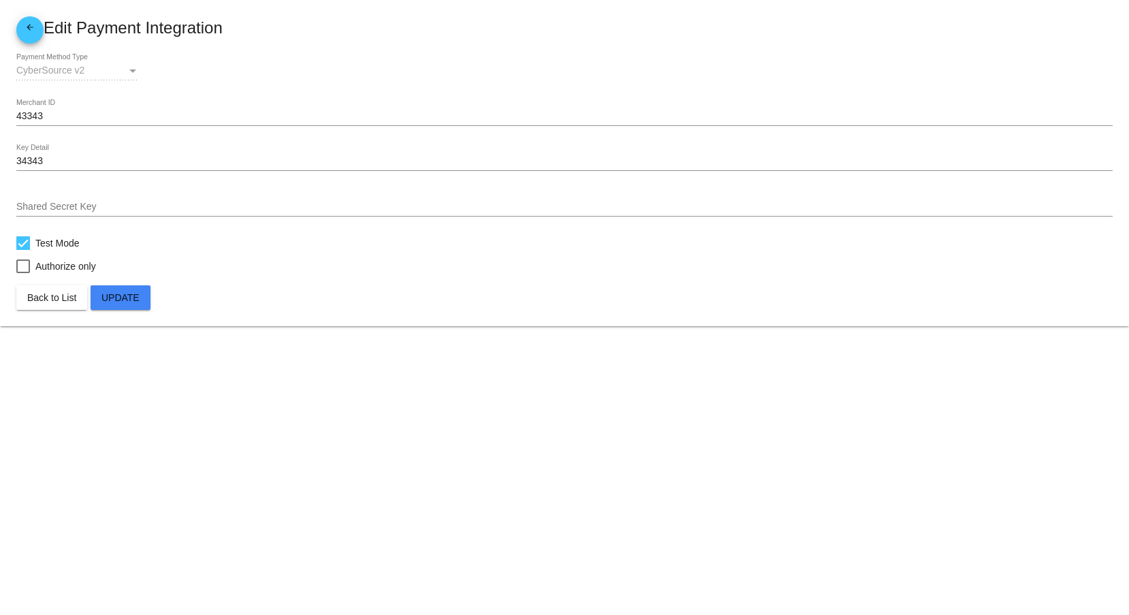
click at [33, 32] on mat-icon "arrow_back" at bounding box center [30, 30] width 16 height 16
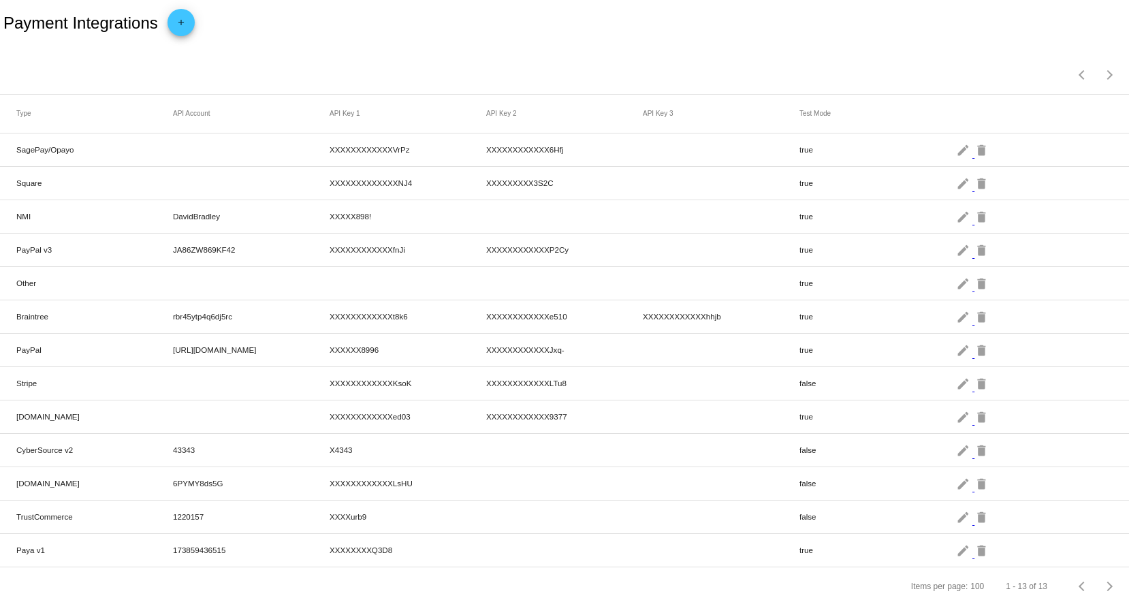
scroll to position [7, 0]
drag, startPoint x: 330, startPoint y: 396, endPoint x: 633, endPoint y: 396, distance: 302.5
click at [633, 401] on mat-row "Checkout.com XXXXXXXXXXXXed03 XXXXXXXXXXXX9377 true edit delete" at bounding box center [564, 417] width 1129 height 33
click at [956, 410] on mat-icon "edit" at bounding box center [964, 416] width 16 height 21
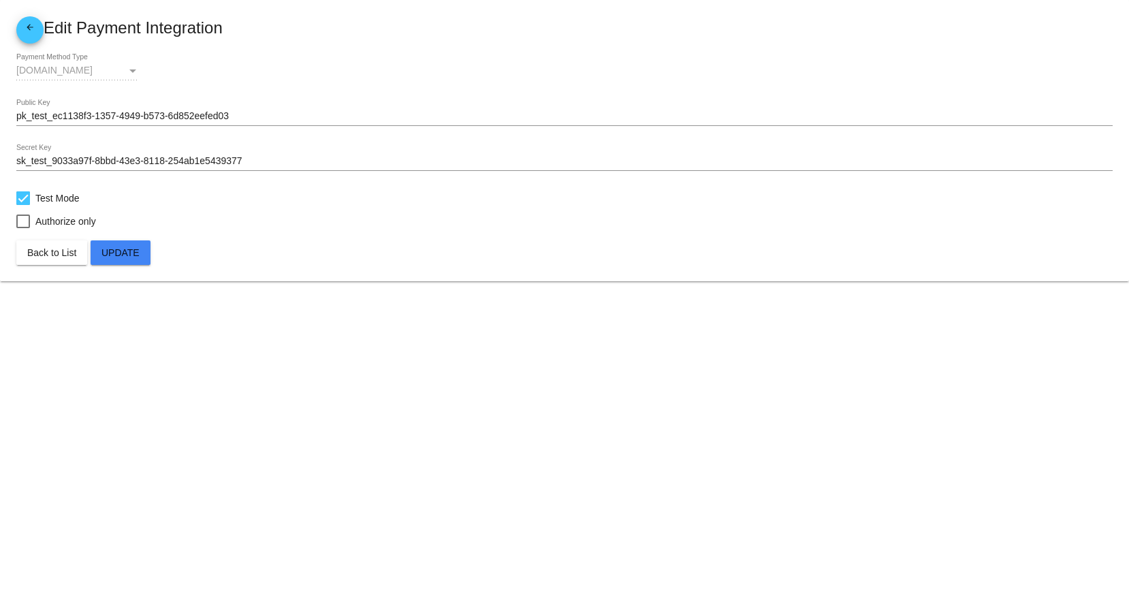
click at [44, 27] on mat-card-title "arrow_back Edit Payment Integration" at bounding box center [564, 29] width 1097 height 27
click at [37, 27] on link "arrow_back" at bounding box center [29, 29] width 27 height 27
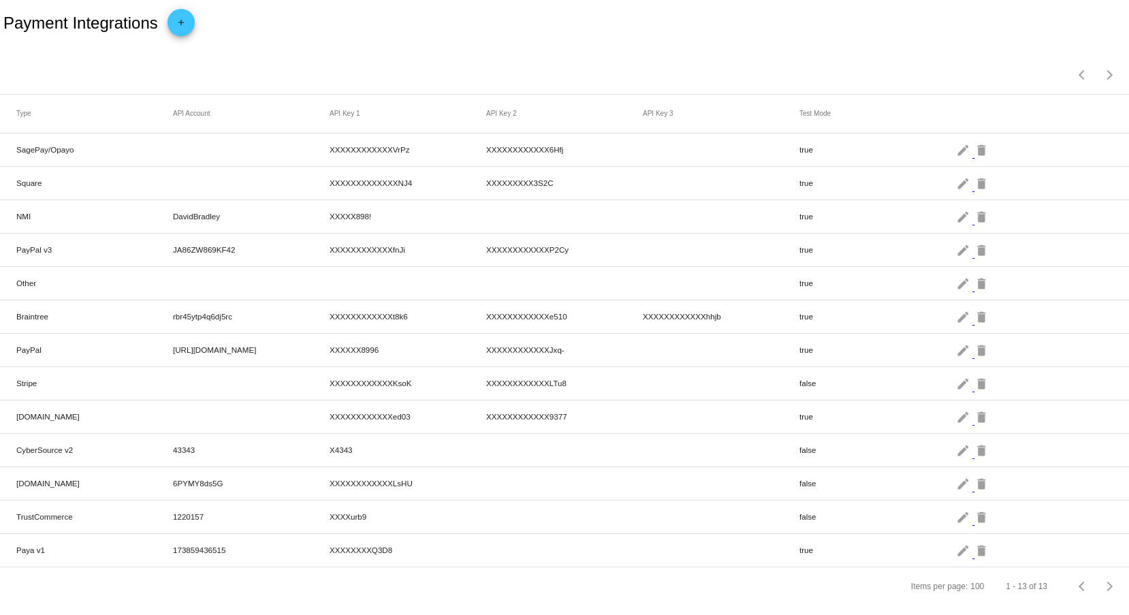
scroll to position [7, 0]
click at [956, 506] on mat-icon "edit" at bounding box center [964, 516] width 16 height 21
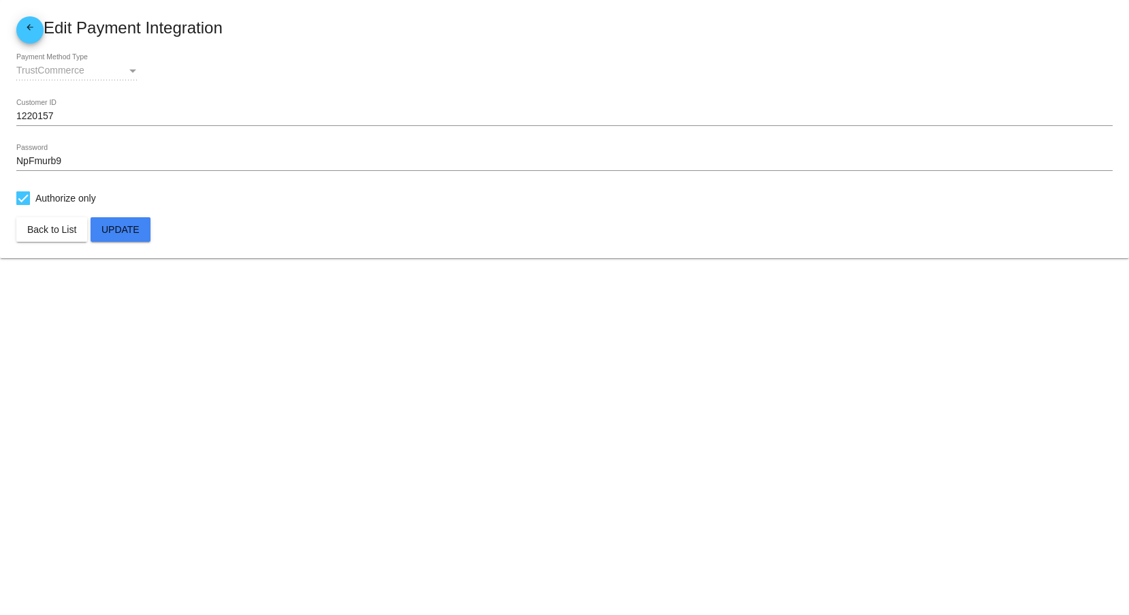
click at [33, 29] on mat-icon "arrow_back" at bounding box center [30, 30] width 16 height 16
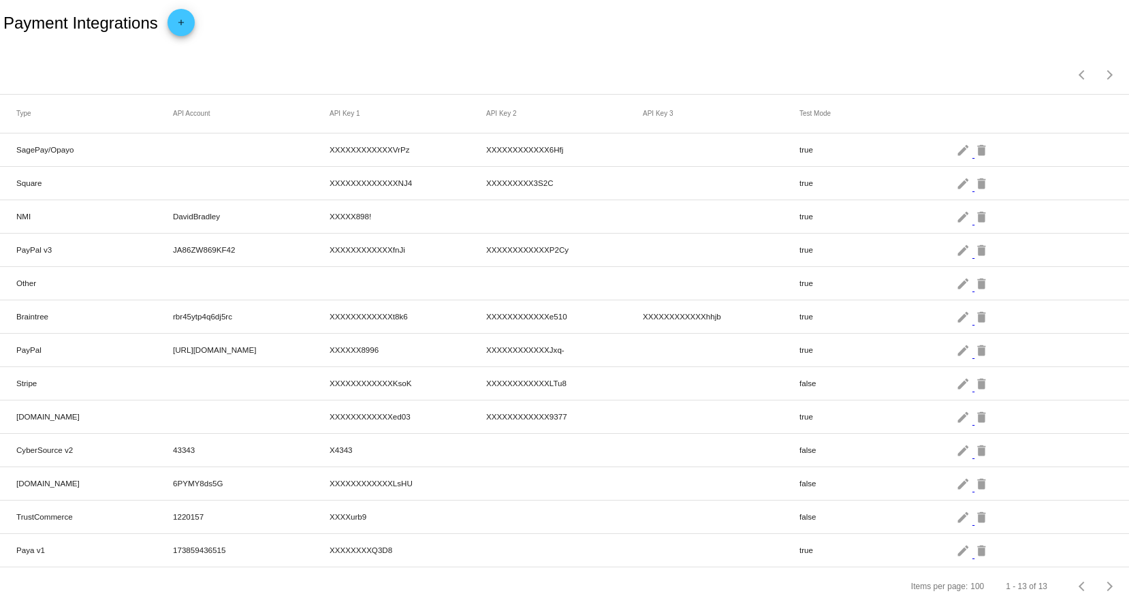
scroll to position [7, 0]
click at [956, 444] on mat-icon "edit" at bounding box center [964, 449] width 16 height 21
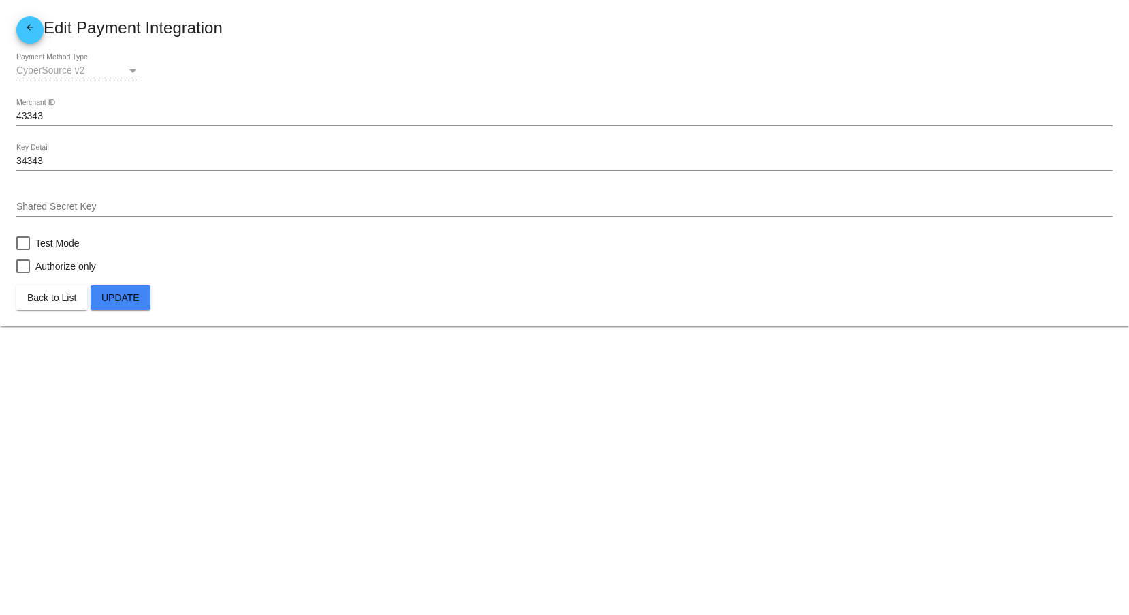
click at [29, 35] on mat-icon "arrow_back" at bounding box center [30, 30] width 16 height 16
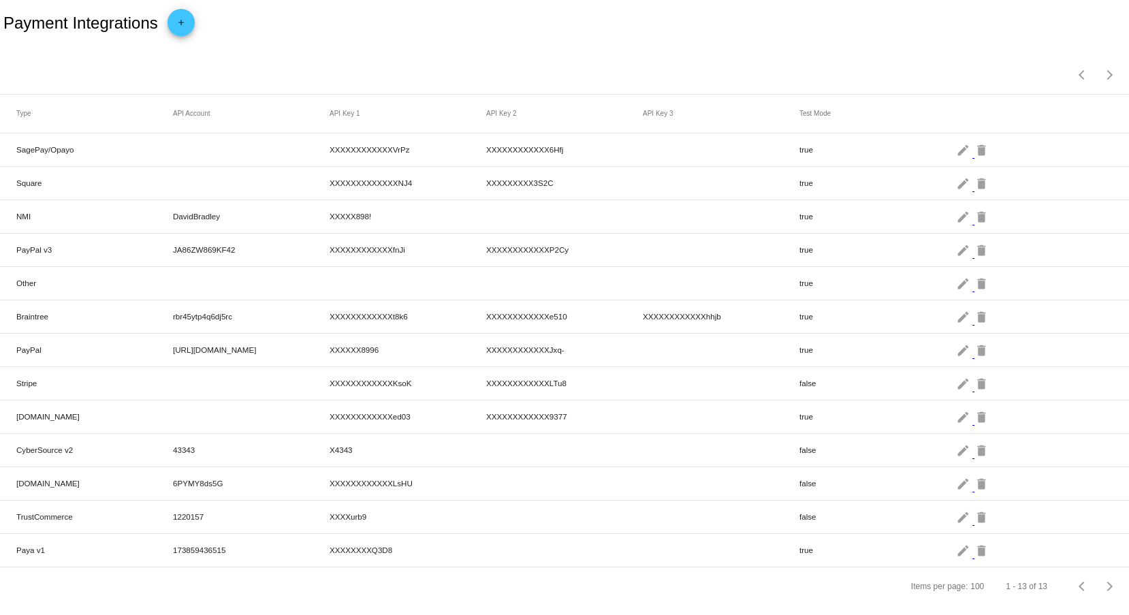
scroll to position [7, 0]
click at [956, 440] on mat-icon "edit" at bounding box center [964, 449] width 16 height 21
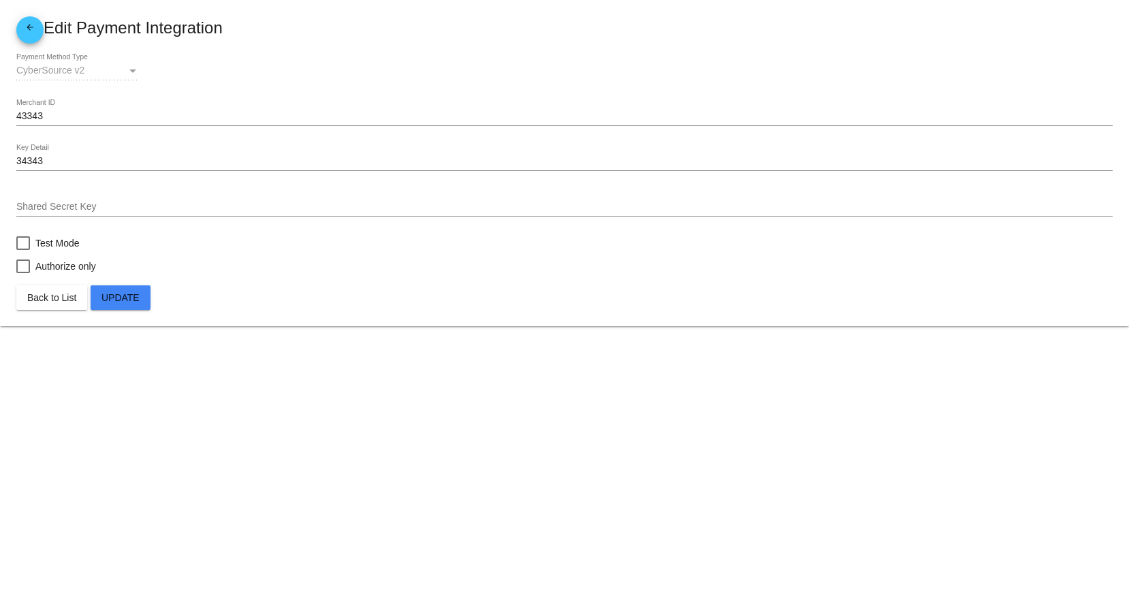
click at [28, 248] on div at bounding box center [23, 243] width 14 height 14
click at [23, 250] on input "Test Mode" at bounding box center [22, 250] width 1 height 1
checkbox input "true"
click at [123, 294] on span "Update" at bounding box center [120, 297] width 38 height 11
click at [37, 29] on mat-icon "arrow_back" at bounding box center [30, 30] width 16 height 16
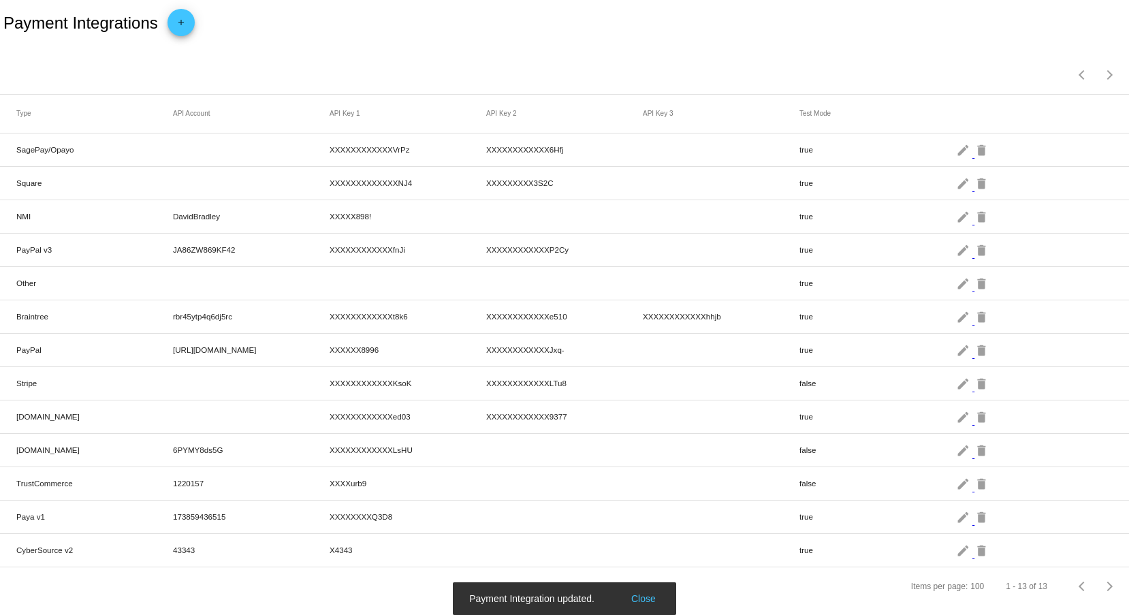
scroll to position [7, 0]
click at [956, 545] on mat-icon "edit" at bounding box center [964, 550] width 16 height 21
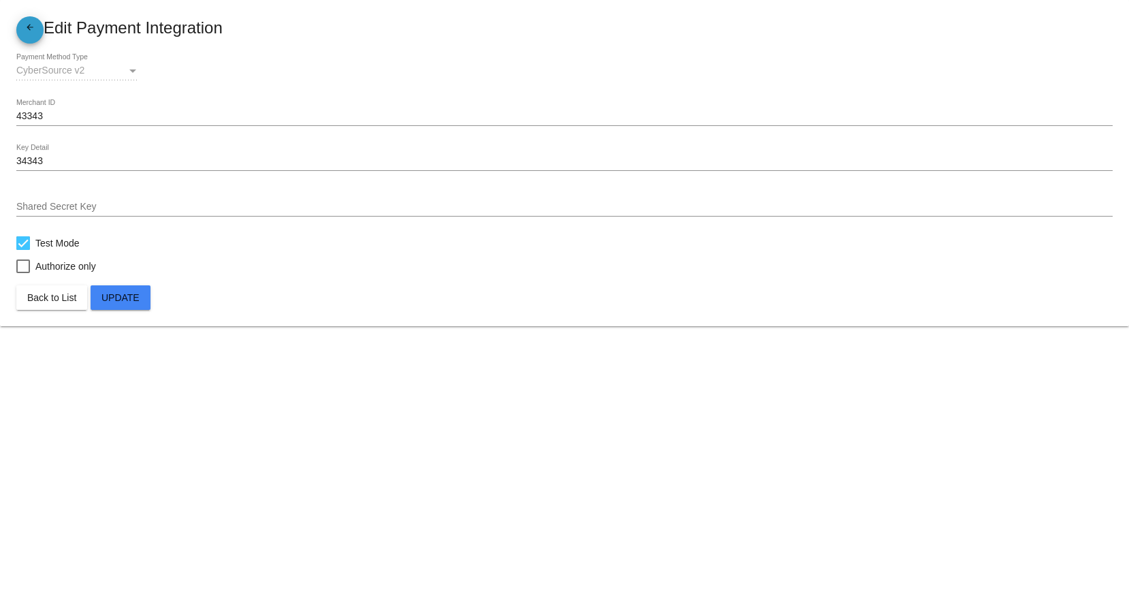
click at [35, 31] on mat-icon "arrow_back" at bounding box center [30, 30] width 16 height 16
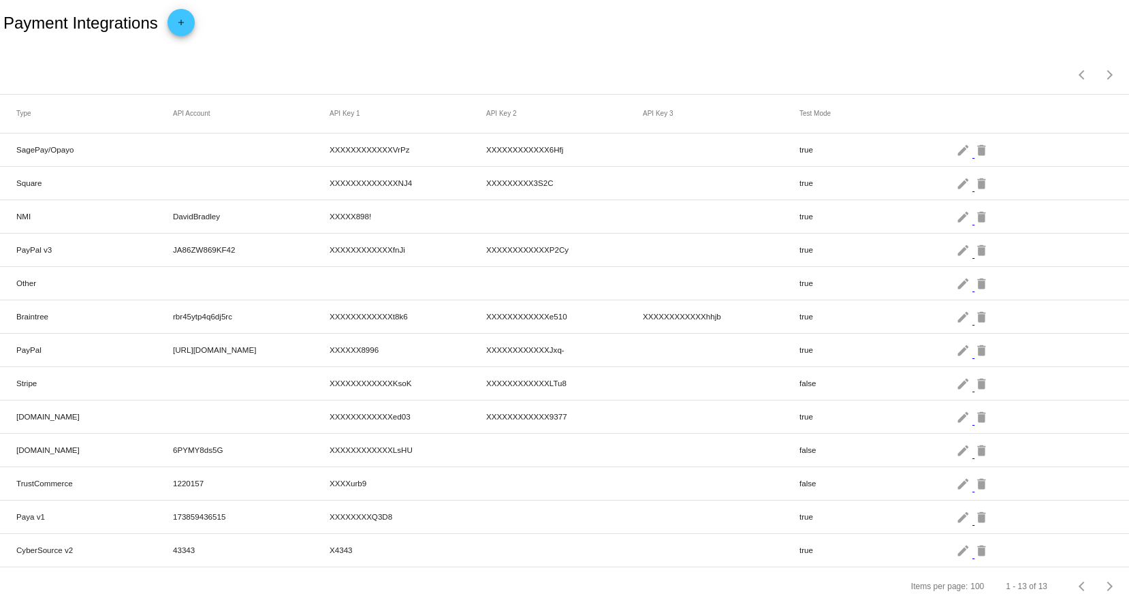
scroll to position [7, 0]
click at [956, 546] on mat-icon "edit" at bounding box center [964, 550] width 16 height 21
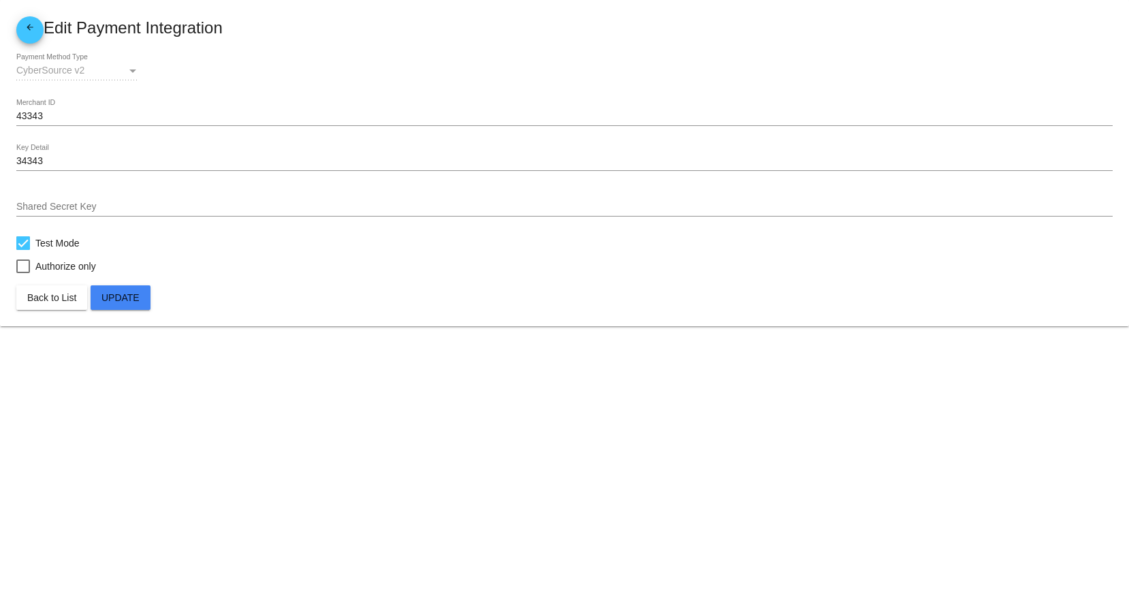
click at [21, 246] on div at bounding box center [23, 243] width 14 height 14
click at [22, 250] on input "Test Mode" at bounding box center [22, 250] width 1 height 1
checkbox input "false"
click at [120, 293] on span "Update" at bounding box center [120, 297] width 38 height 11
click at [33, 33] on mat-icon "arrow_back" at bounding box center [30, 30] width 16 height 16
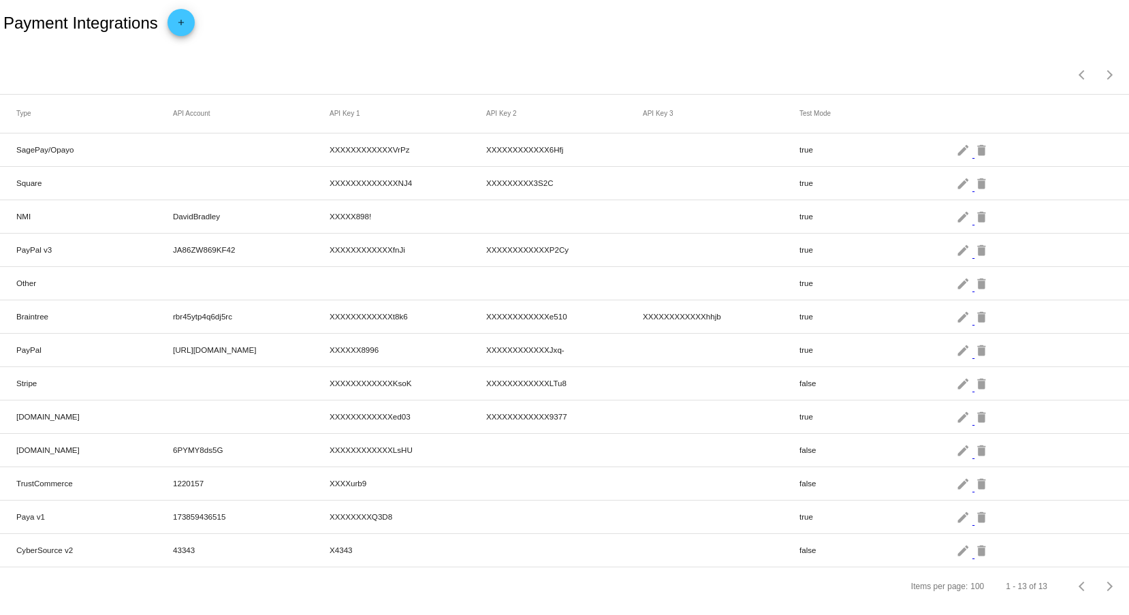
scroll to position [7, 0]
click at [956, 546] on mat-icon "edit" at bounding box center [964, 550] width 16 height 21
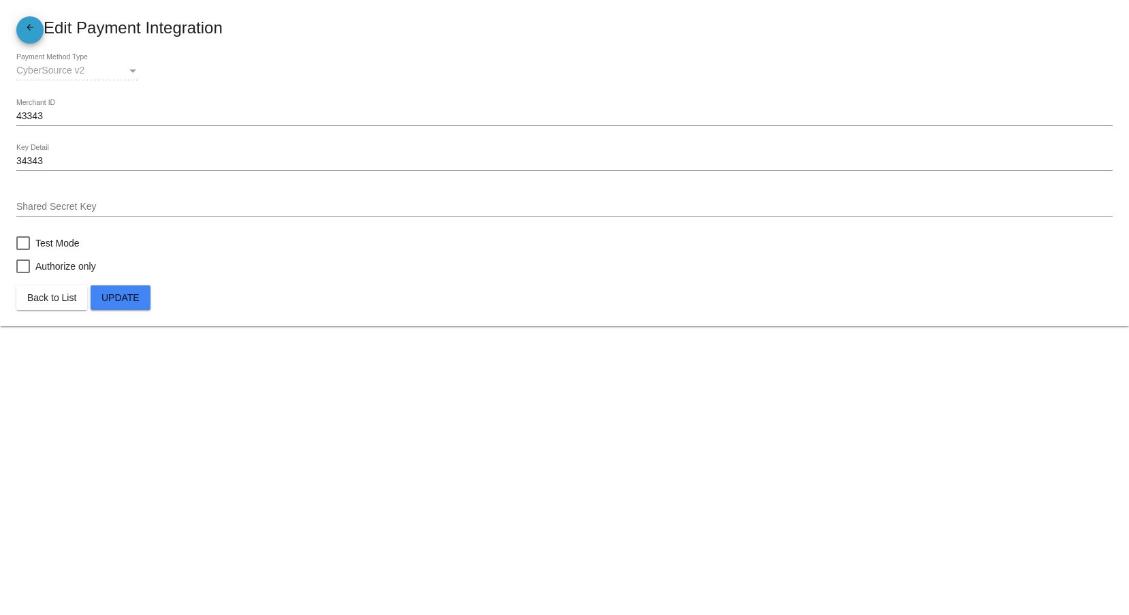
click at [35, 31] on mat-icon "arrow_back" at bounding box center [30, 30] width 16 height 16
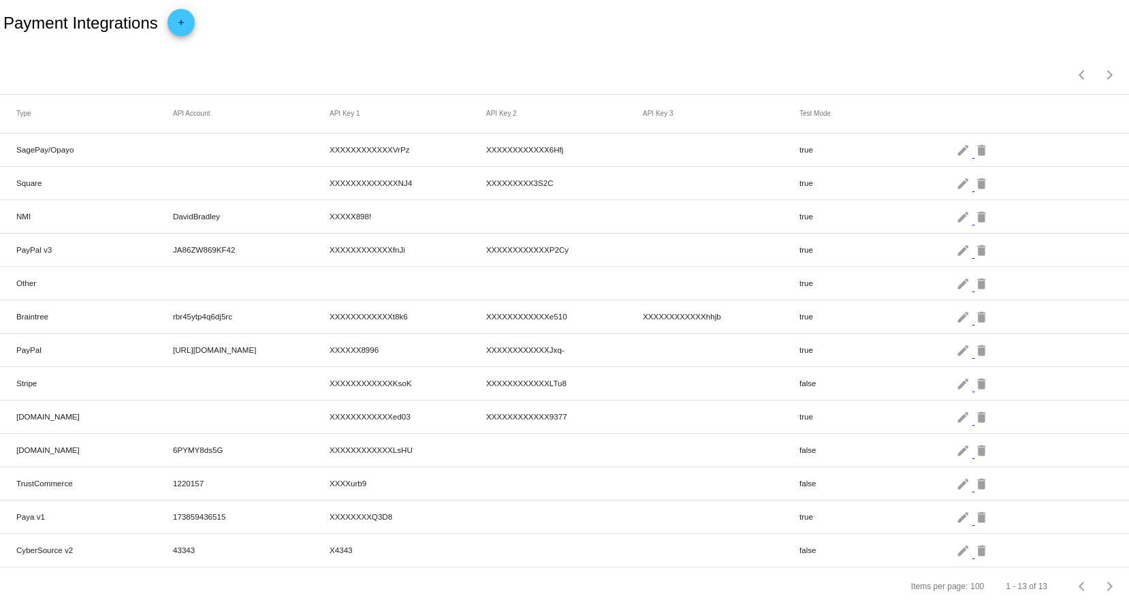
scroll to position [7, 0]
click at [956, 543] on mat-icon "edit" at bounding box center [964, 550] width 16 height 21
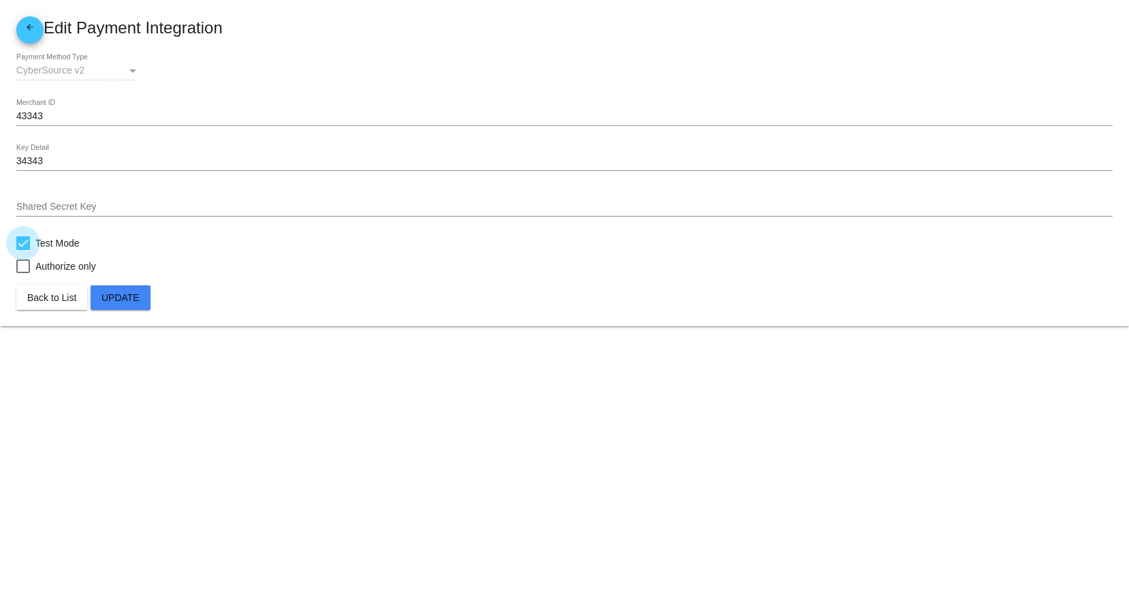
click at [31, 245] on label "Test Mode" at bounding box center [47, 243] width 63 height 16
click at [23, 250] on input "Test Mode" at bounding box center [22, 250] width 1 height 1
checkbox input "false"
click at [155, 300] on mat-card "arrow_back Edit Payment Integration CyberSource v2 Payment Method Type 43343 Me…" at bounding box center [564, 163] width 1129 height 326
click at [118, 290] on button "Update" at bounding box center [121, 297] width 60 height 25
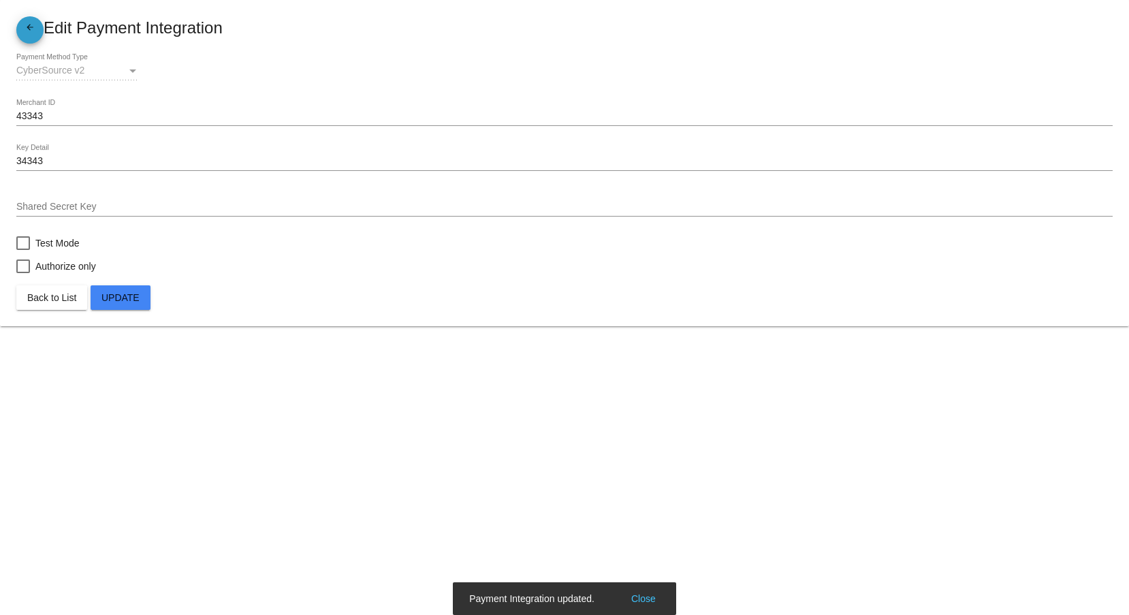
click at [35, 31] on mat-icon "arrow_back" at bounding box center [30, 30] width 16 height 16
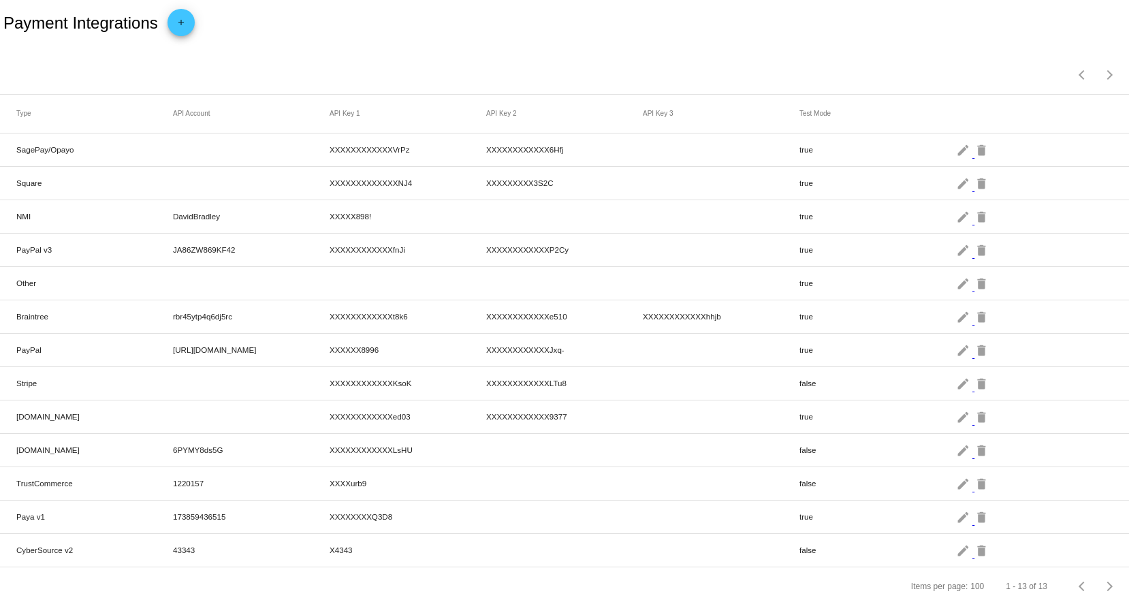
scroll to position [7, 0]
click at [956, 544] on mat-icon "edit" at bounding box center [964, 550] width 16 height 21
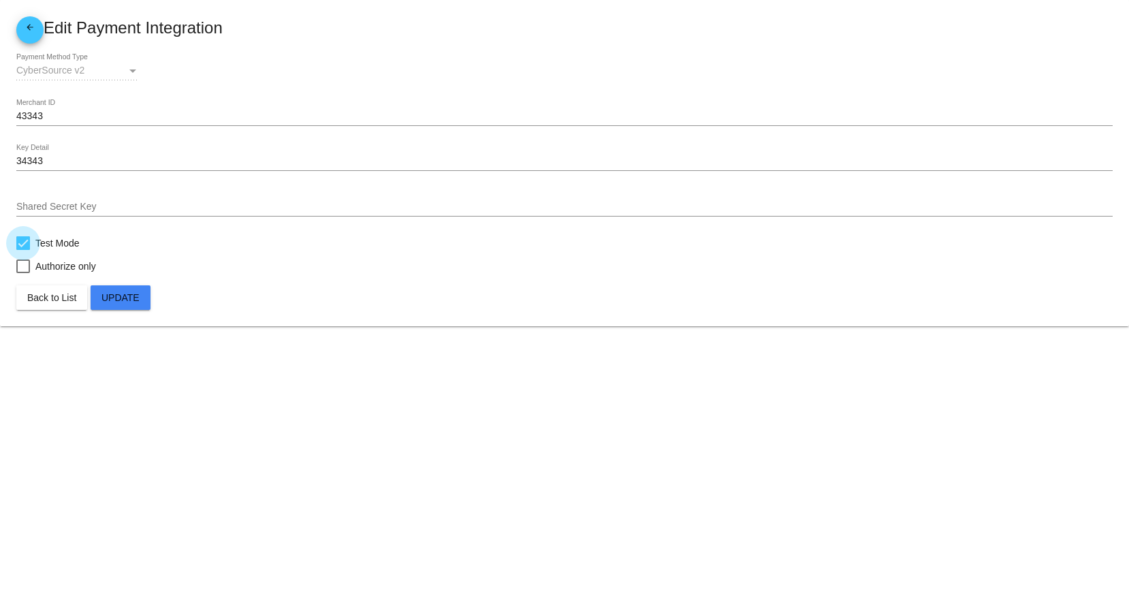
click at [22, 238] on div at bounding box center [23, 243] width 14 height 14
click at [22, 250] on input "Test Mode" at bounding box center [22, 250] width 1 height 1
checkbox input "false"
drag, startPoint x: 145, startPoint y: 294, endPoint x: 136, endPoint y: 294, distance: 9.5
click at [143, 294] on button "Update" at bounding box center [121, 297] width 60 height 25
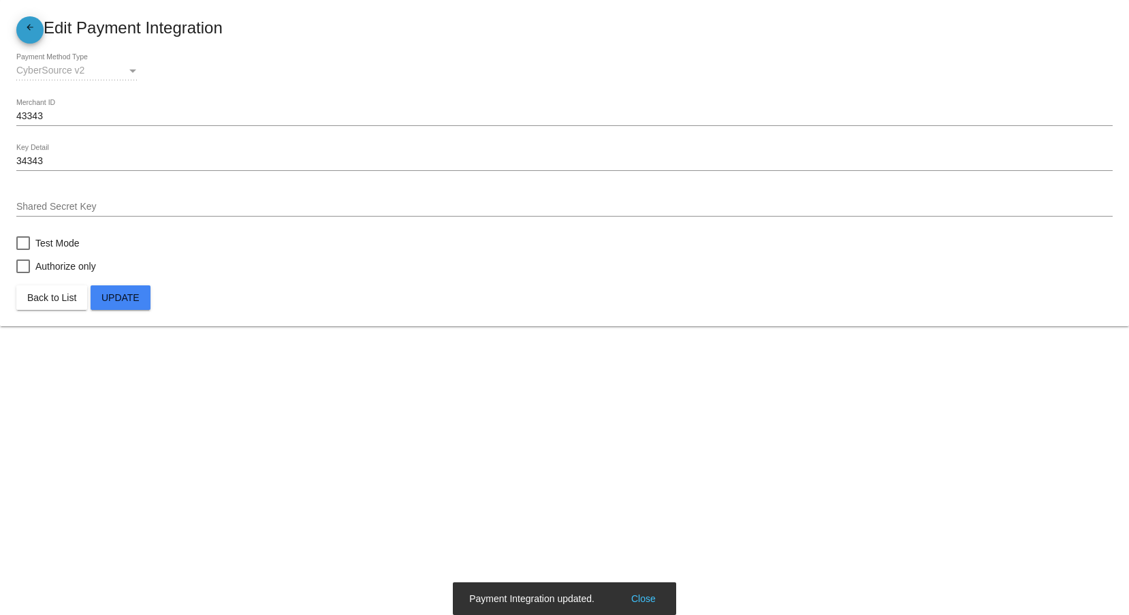
click at [31, 29] on mat-icon "arrow_back" at bounding box center [30, 30] width 16 height 16
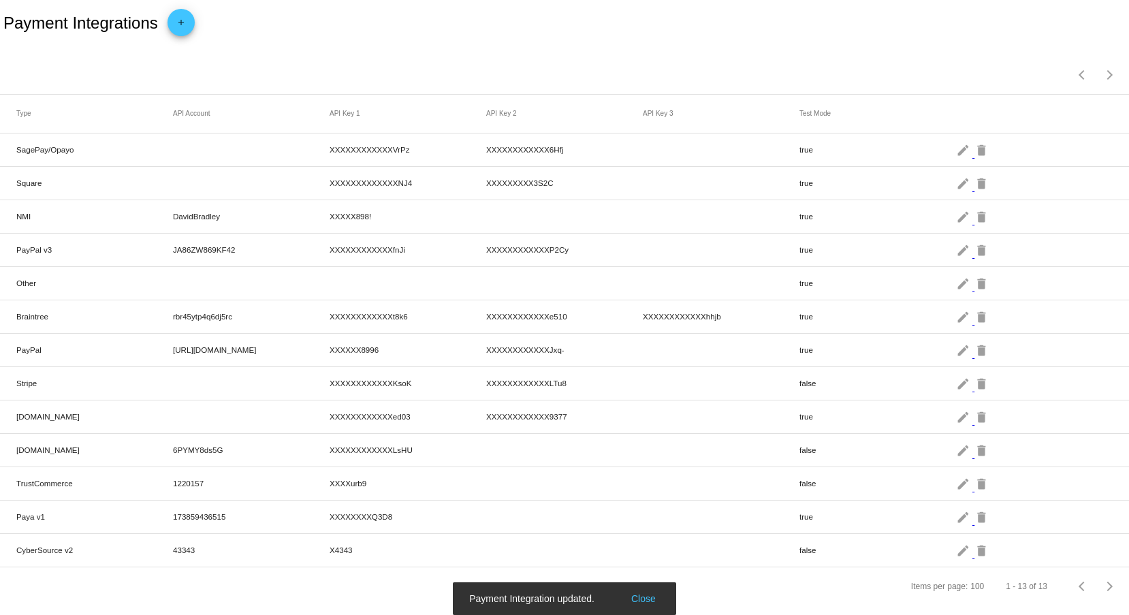
scroll to position [7, 0]
click at [956, 546] on mat-icon "edit" at bounding box center [964, 550] width 16 height 21
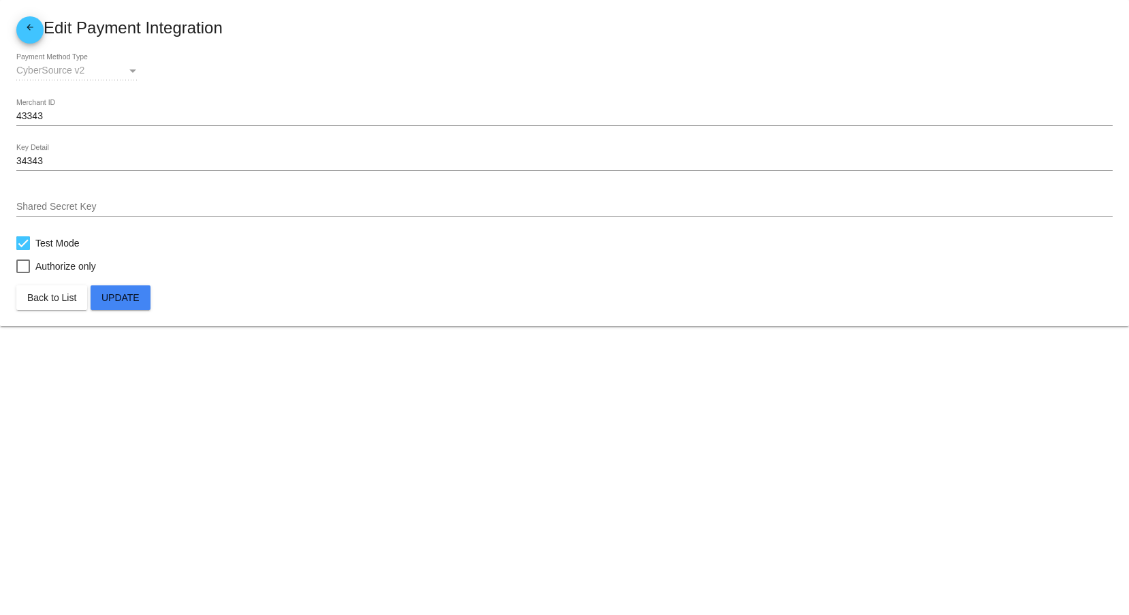
click at [27, 251] on label "Test Mode" at bounding box center [47, 243] width 63 height 16
click at [23, 251] on input "Test Mode" at bounding box center [22, 250] width 1 height 1
checkbox input "false"
click at [141, 305] on button "Update" at bounding box center [121, 297] width 60 height 25
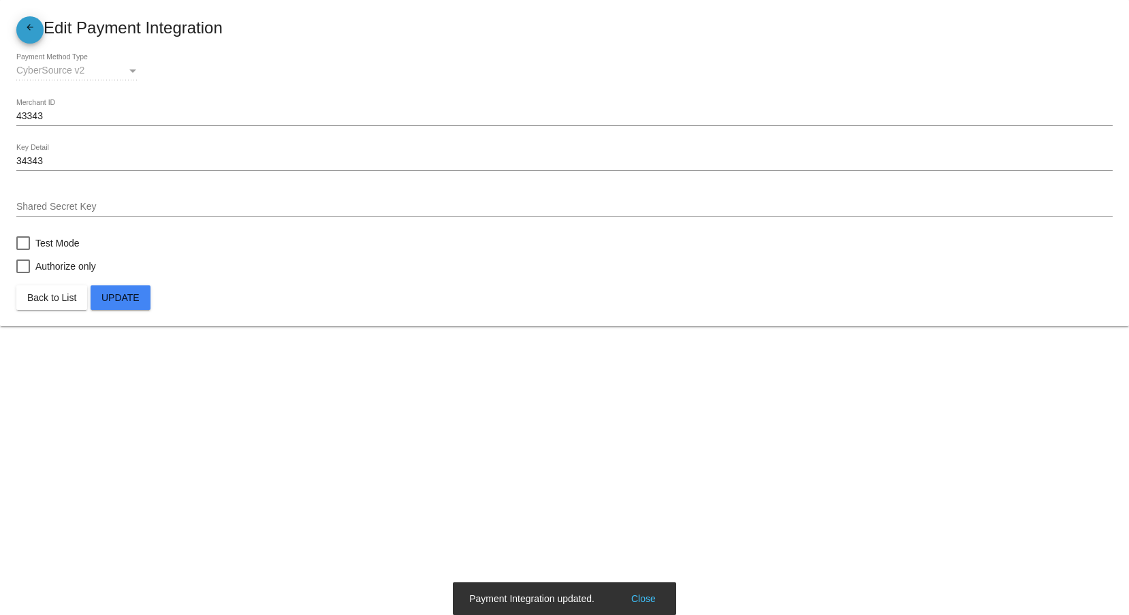
click at [32, 32] on mat-icon "arrow_back" at bounding box center [30, 30] width 16 height 16
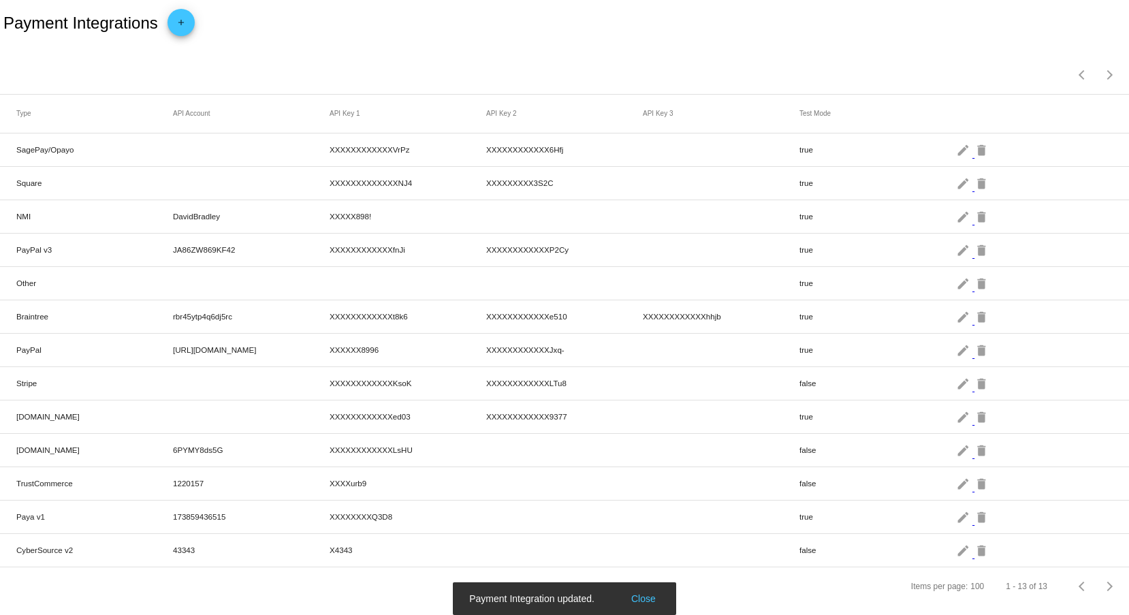
scroll to position [7, 0]
drag, startPoint x: 91, startPoint y: 537, endPoint x: 735, endPoint y: 558, distance: 644.1
click at [547, 537] on mat-row "CyberSource v2 43343 X4343 false edit delete" at bounding box center [564, 550] width 1129 height 33
click at [956, 545] on mat-icon "edit" at bounding box center [964, 550] width 16 height 21
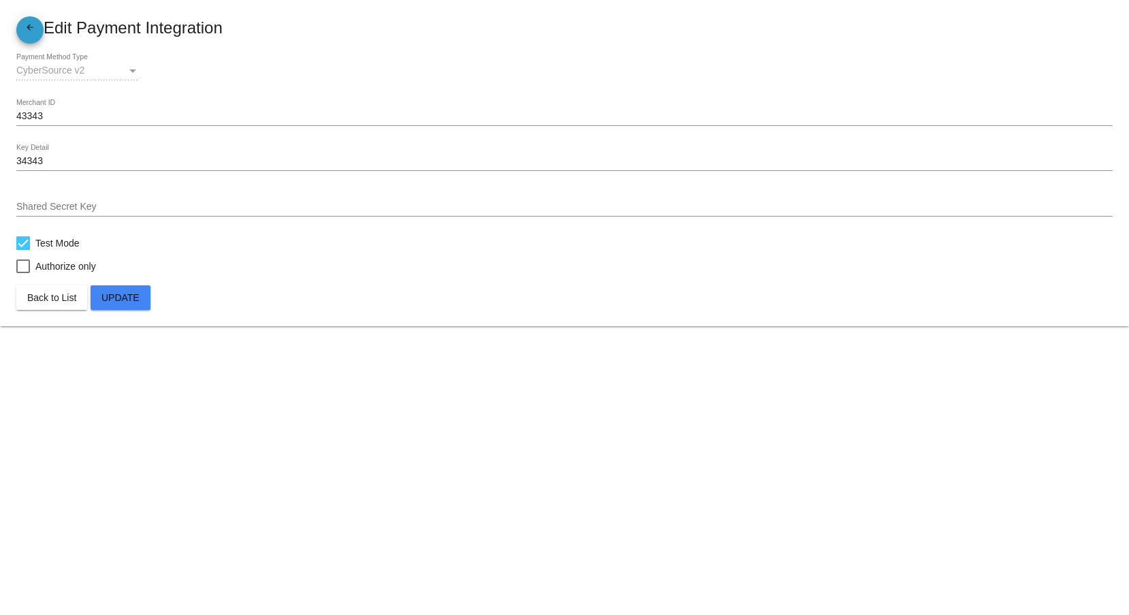
click at [42, 33] on link "arrow_back" at bounding box center [29, 29] width 27 height 27
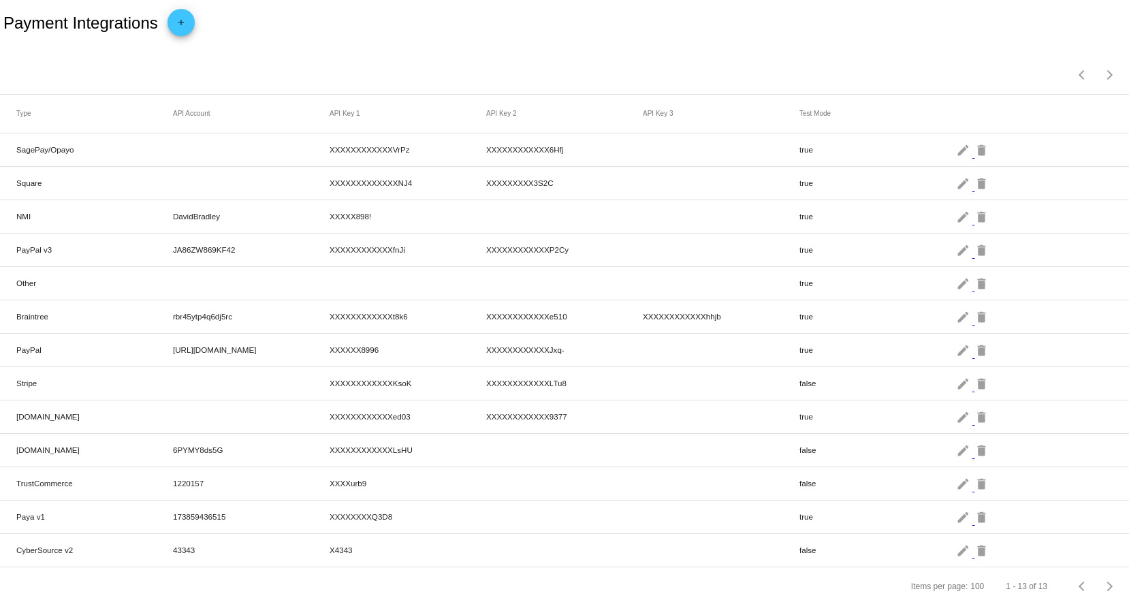
scroll to position [7, 0]
drag, startPoint x: 767, startPoint y: 517, endPoint x: 812, endPoint y: 522, distance: 45.2
click at [809, 521] on mat-row "Paya v1 173859436515 XXXXXXXXQ3D8 true edit delete" at bounding box center [564, 517] width 1129 height 33
click at [832, 591] on div "Items per page: 100 1 - 13 of 13" at bounding box center [564, 586] width 1129 height 38
drag, startPoint x: 119, startPoint y: 482, endPoint x: 488, endPoint y: 478, distance: 368.6
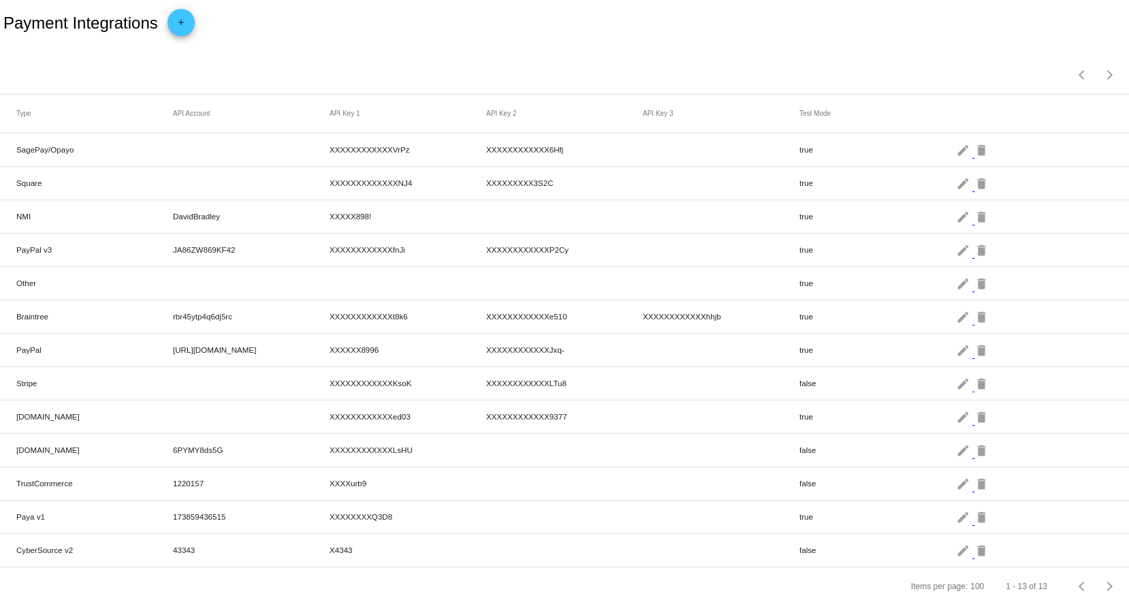
click at [440, 478] on mat-row "TrustCommerce 1220157 XXXXurb9 false edit delete" at bounding box center [564, 483] width 1129 height 33
click at [941, 479] on mat-cell "false" at bounding box center [878, 483] width 157 height 16
click at [956, 484] on mat-icon "edit" at bounding box center [964, 483] width 16 height 21
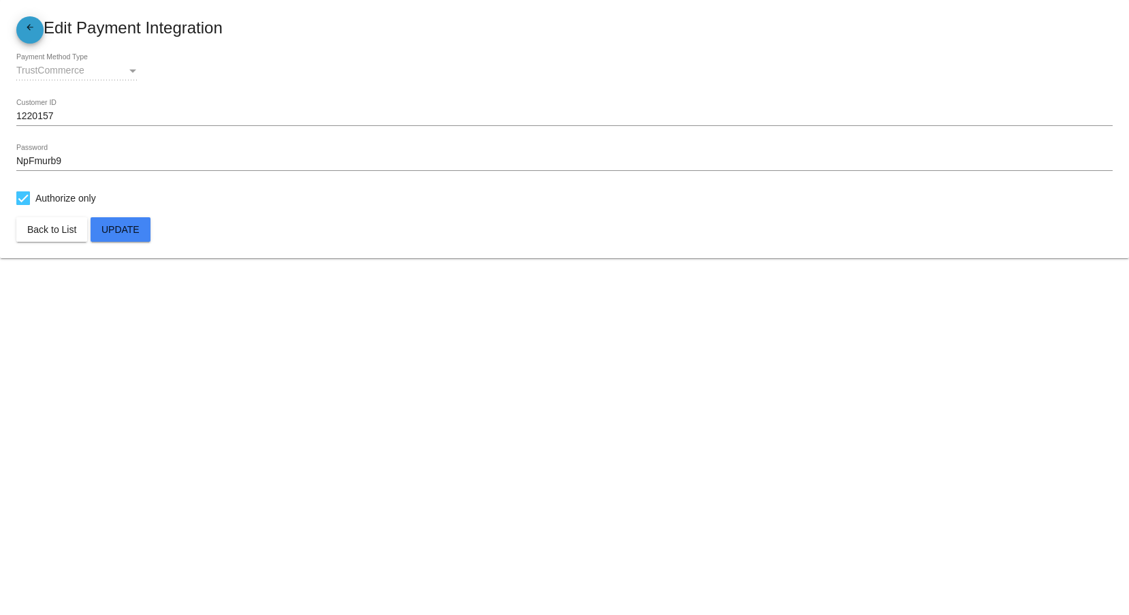
click at [42, 29] on link "arrow_back" at bounding box center [29, 29] width 27 height 27
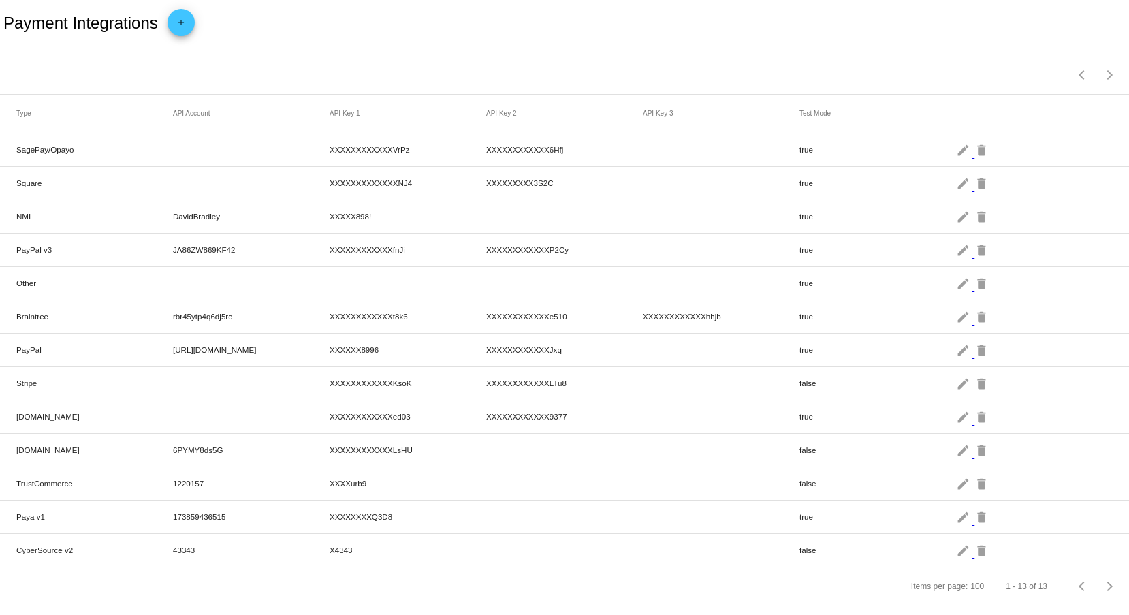
scroll to position [7, 0]
click at [956, 373] on mat-icon "edit" at bounding box center [964, 383] width 16 height 21
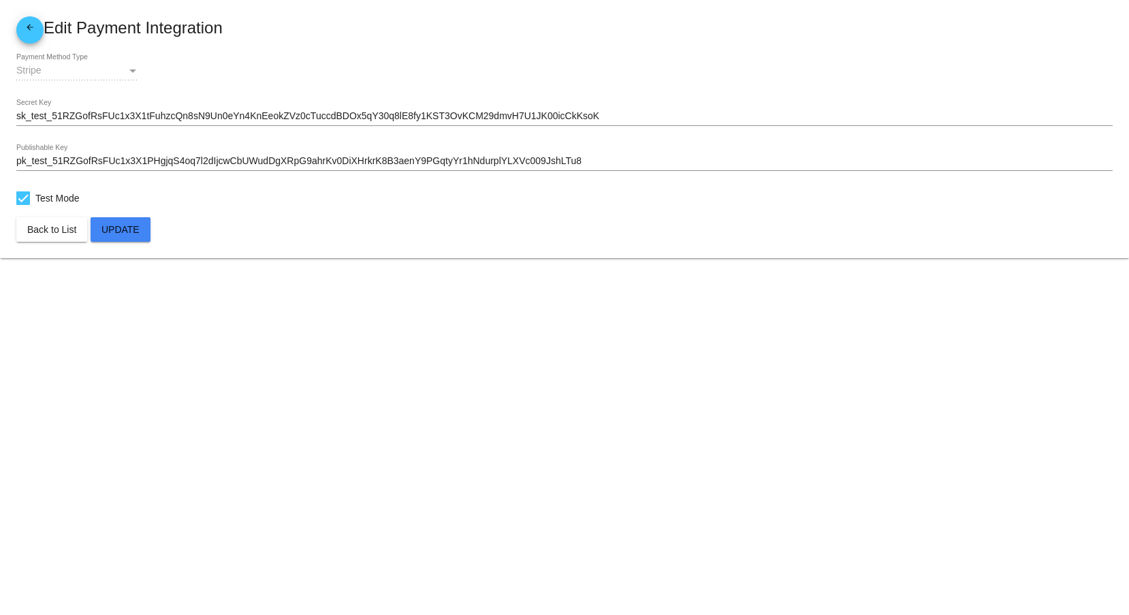
click at [33, 24] on mat-icon "arrow_back" at bounding box center [30, 30] width 16 height 16
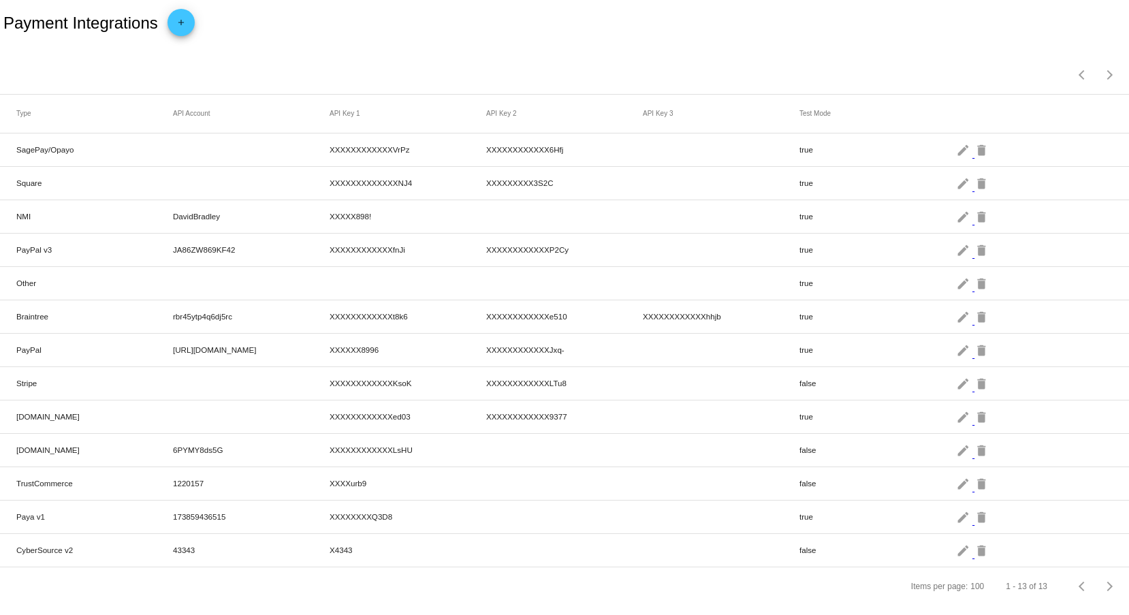
scroll to position [7, 0]
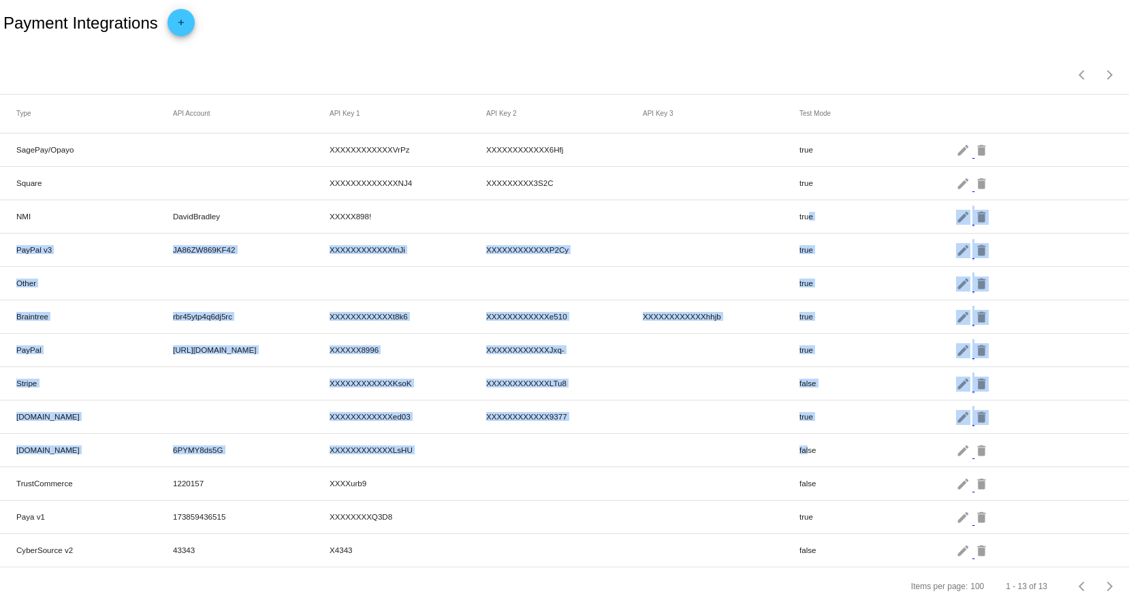
drag, startPoint x: 794, startPoint y: 262, endPoint x: 796, endPoint y: 430, distance: 167.6
click at [796, 430] on mat-table "Type API Account API Key 1 API Key 2 API Key 3 Test Mode SagePay/Opayo XXXXXXXX…" at bounding box center [564, 331] width 1129 height 473
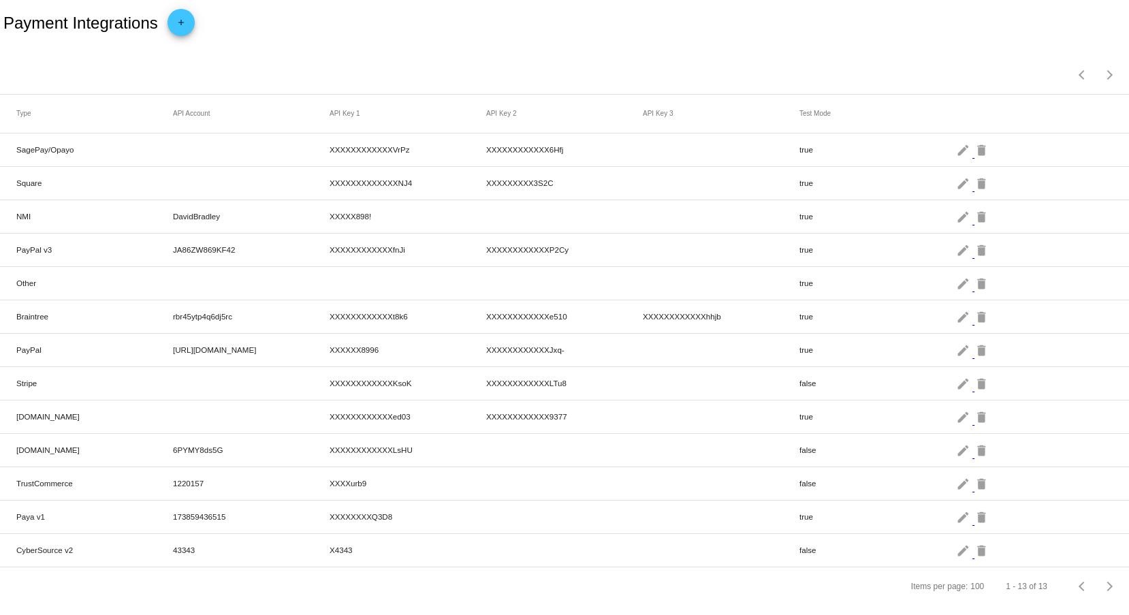
click at [809, 550] on mat-cell "false" at bounding box center [878, 550] width 157 height 16
drag, startPoint x: 772, startPoint y: 546, endPoint x: 819, endPoint y: 546, distance: 46.3
click at [776, 547] on mat-cell at bounding box center [721, 550] width 157 height 7
click at [825, 589] on div "Items per page: 100 1 - 13 of 13" at bounding box center [564, 586] width 1129 height 38
